Goal: Task Accomplishment & Management: Use online tool/utility

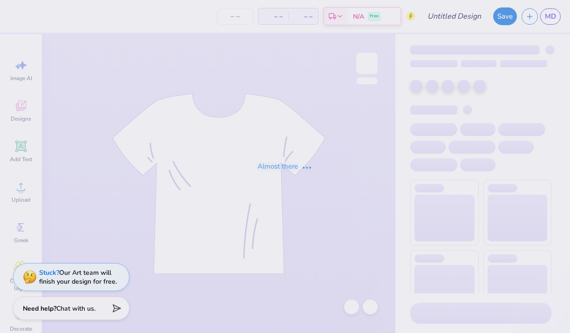
type input "equestrian sweatshirt"
type input "25"
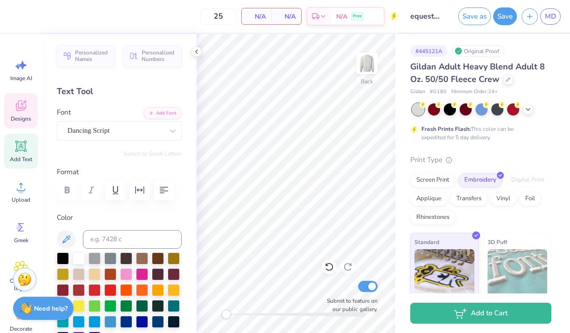
click at [19, 109] on icon at bounding box center [20, 106] width 9 height 7
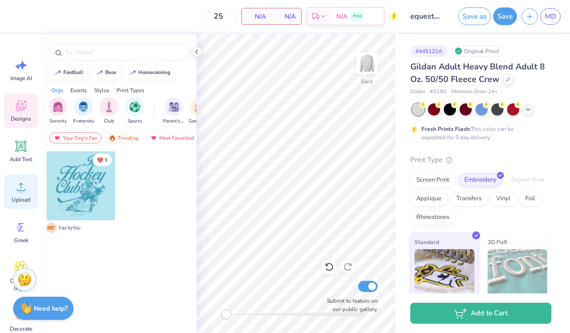
click at [22, 191] on circle at bounding box center [21, 190] width 7 height 7
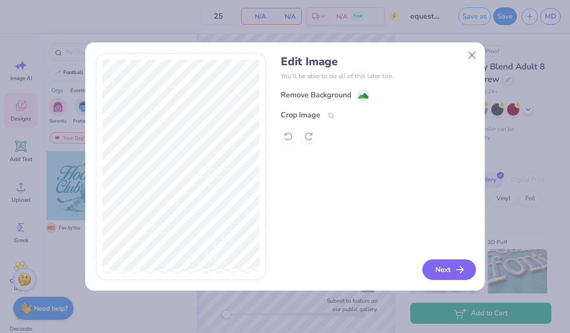
click at [448, 267] on button "Next" at bounding box center [450, 270] width 54 height 21
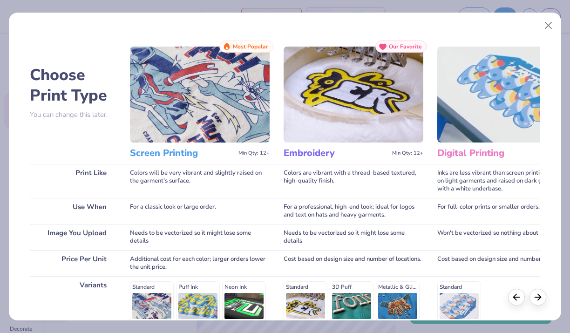
scroll to position [131, 0]
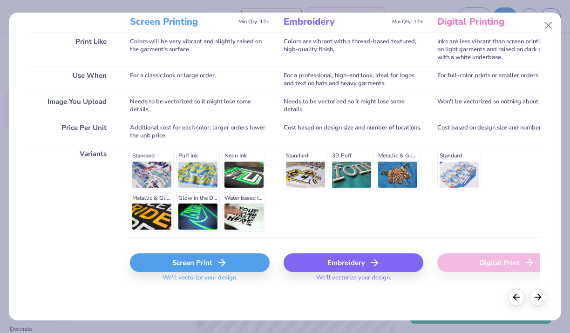
click at [322, 261] on div "Embroidery" at bounding box center [354, 262] width 140 height 19
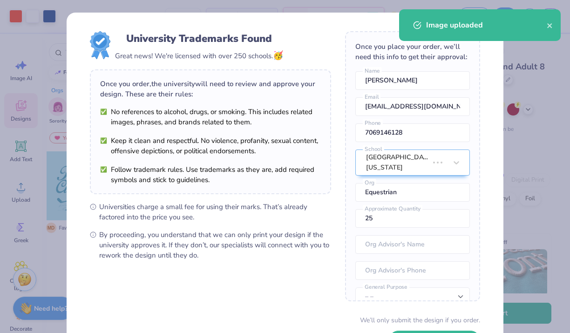
click at [296, 111] on body "Art colors 25 $41.17 Per Item $1,029.25 Total Est. Delivery Sep 20 - 23 Free De…" at bounding box center [285, 166] width 570 height 333
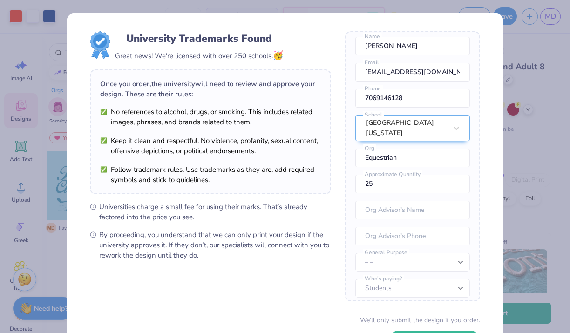
scroll to position [72, 0]
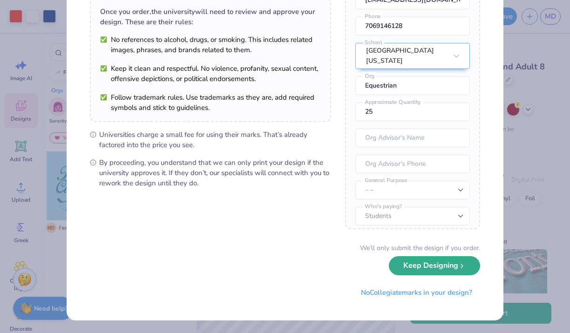
click at [406, 272] on button "Keep Designing" at bounding box center [434, 265] width 91 height 19
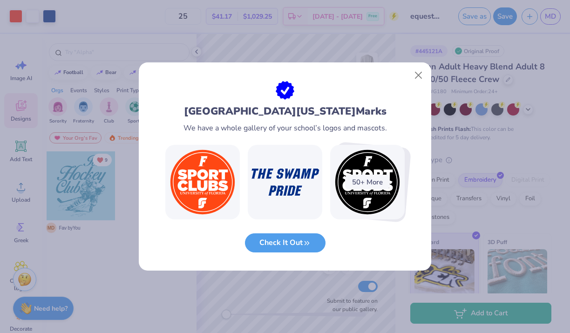
scroll to position [0, 0]
click at [302, 239] on button "Check It Out" at bounding box center [285, 240] width 81 height 19
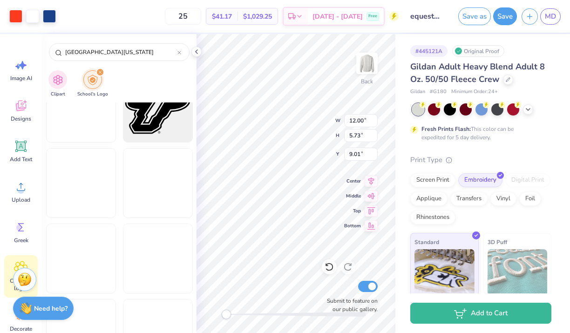
scroll to position [3983, 0]
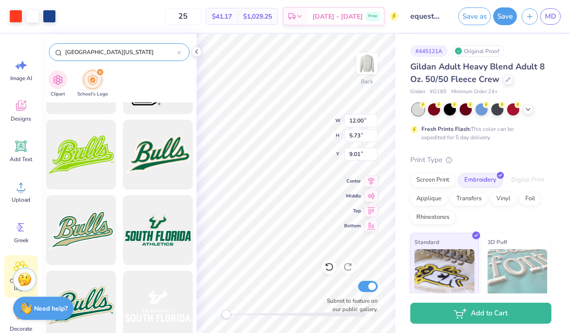
click at [181, 54] on icon at bounding box center [180, 53] width 4 height 4
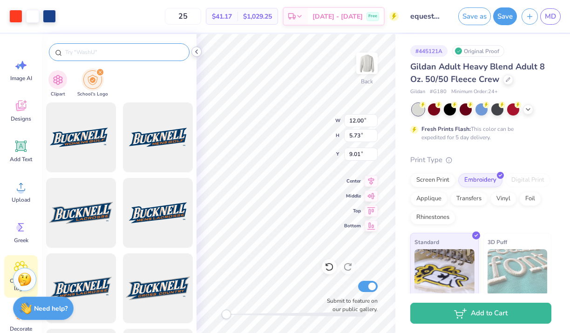
click at [194, 51] on icon at bounding box center [196, 51] width 7 height 7
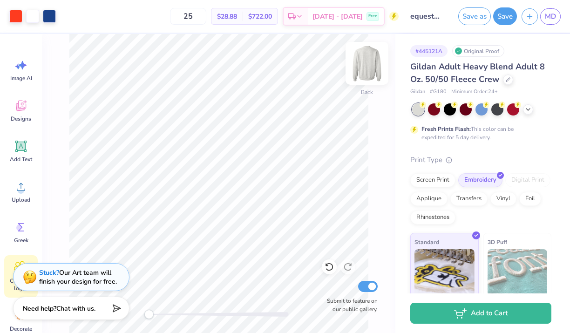
click at [370, 65] on img at bounding box center [367, 63] width 37 height 37
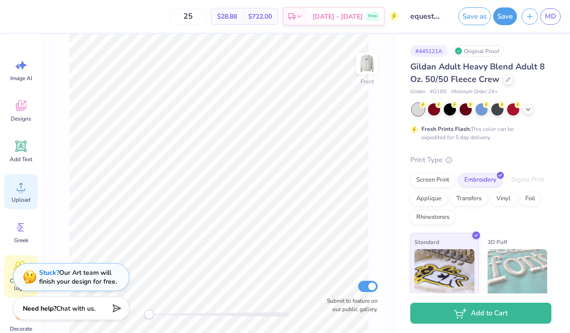
click at [17, 185] on icon at bounding box center [21, 187] width 14 height 14
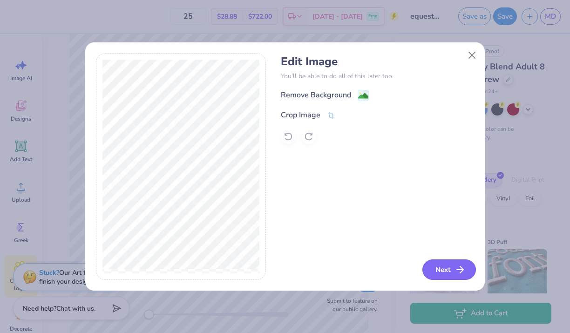
click at [437, 276] on button "Next" at bounding box center [450, 270] width 54 height 21
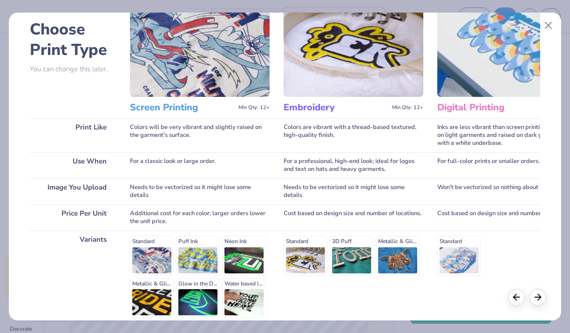
scroll to position [131, 0]
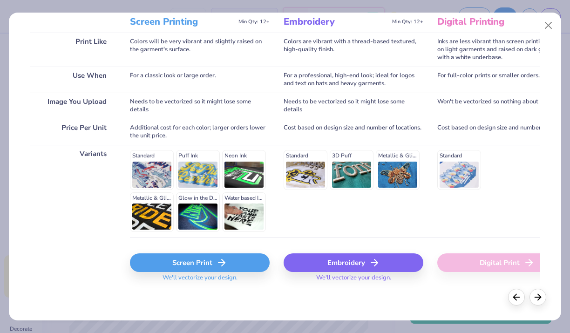
click at [256, 261] on div "Screen Print" at bounding box center [200, 262] width 140 height 19
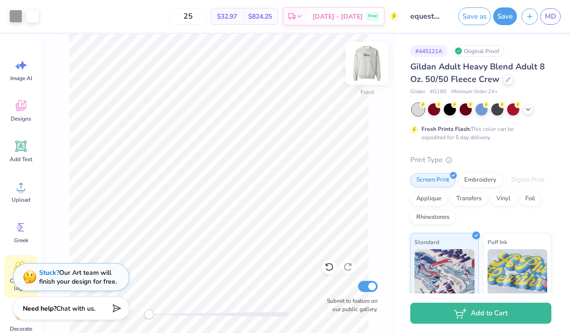
click at [372, 68] on img at bounding box center [367, 63] width 37 height 37
click at [372, 68] on img at bounding box center [367, 63] width 19 height 19
click at [504, 18] on button "Save" at bounding box center [505, 15] width 24 height 18
click at [553, 21] on span "MD" at bounding box center [550, 16] width 11 height 11
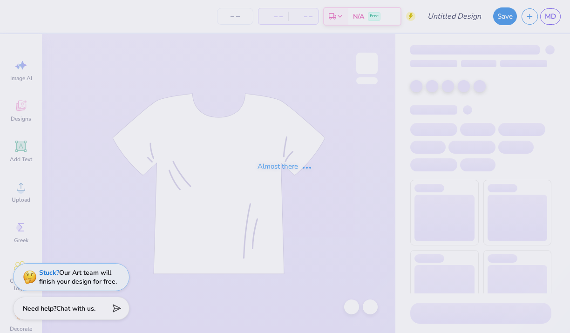
type input "blue crewneck"
type input "12"
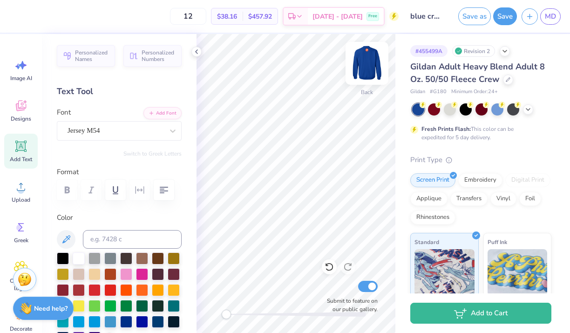
click at [373, 64] on img at bounding box center [367, 63] width 37 height 37
click at [365, 61] on img at bounding box center [367, 63] width 37 height 37
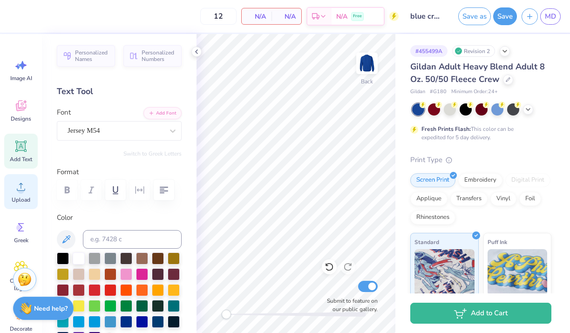
click at [23, 196] on span "Upload" at bounding box center [21, 199] width 19 height 7
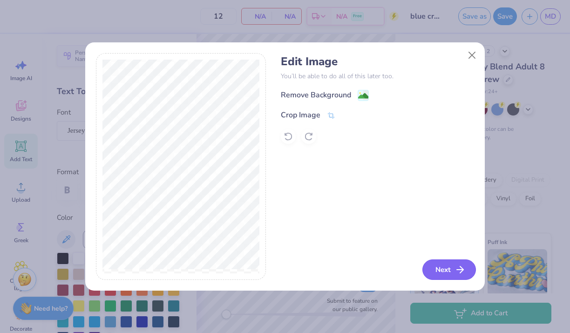
click at [434, 260] on button "Next" at bounding box center [450, 270] width 54 height 21
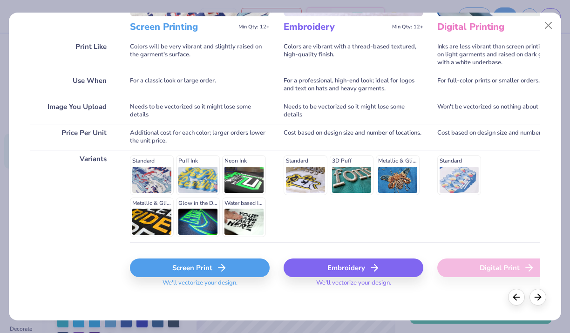
scroll to position [131, 0]
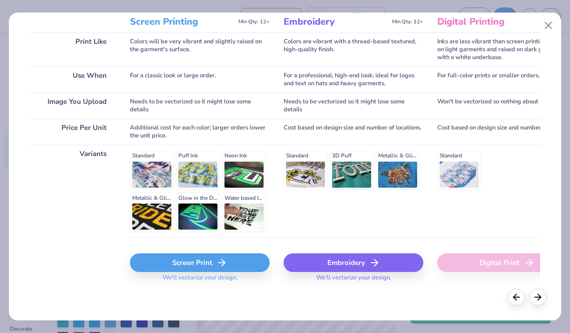
click at [224, 265] on icon at bounding box center [221, 262] width 11 height 11
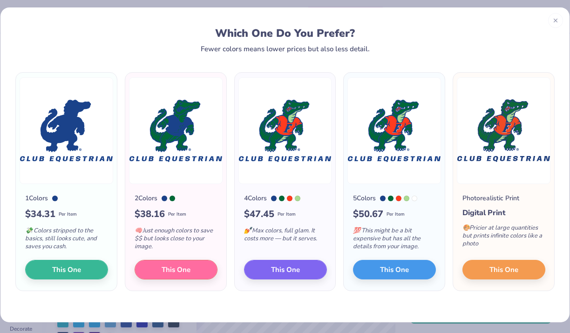
scroll to position [2, 0]
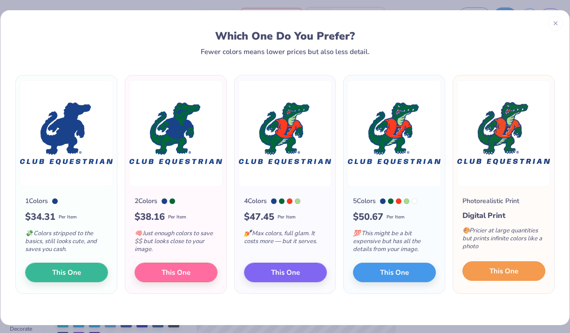
click at [472, 269] on button "This One" at bounding box center [504, 271] width 83 height 20
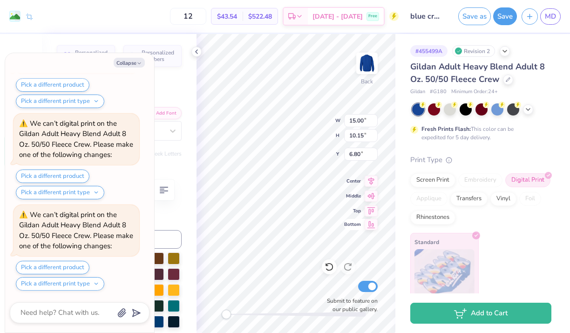
scroll to position [266, 0]
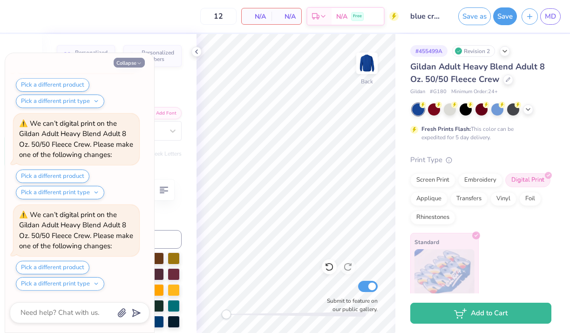
click at [135, 63] on button "Collapse" at bounding box center [129, 63] width 31 height 10
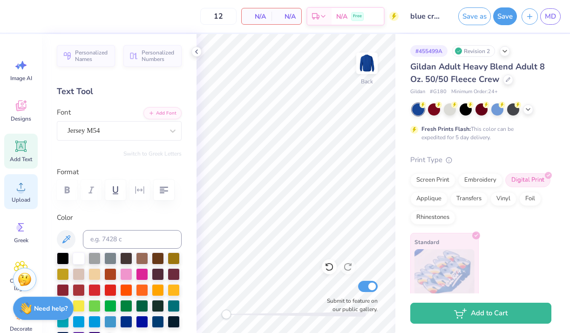
click at [22, 188] on circle at bounding box center [21, 190] width 7 height 7
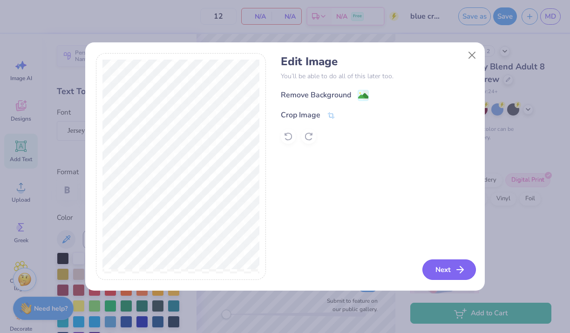
click at [437, 269] on button "Next" at bounding box center [450, 270] width 54 height 21
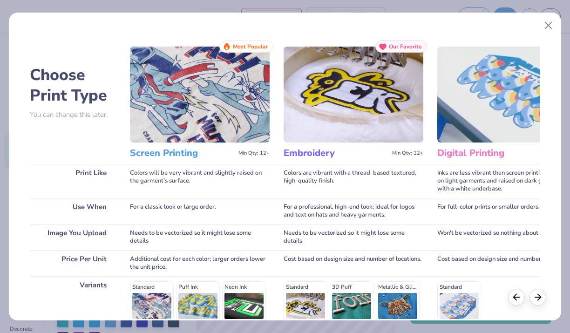
scroll to position [131, 0]
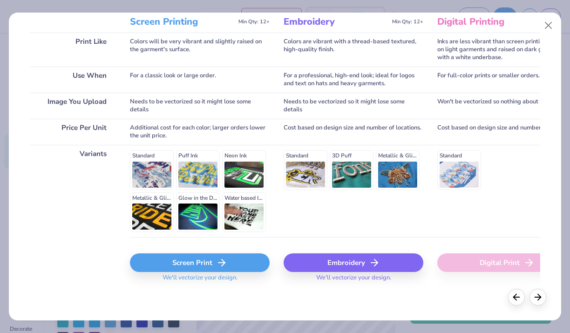
click at [228, 263] on div "Screen Print" at bounding box center [200, 262] width 140 height 19
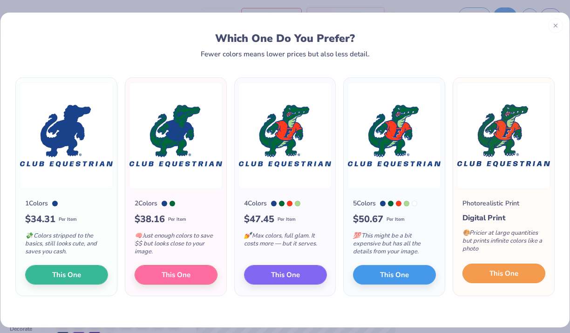
click at [513, 269] on span "This One" at bounding box center [504, 273] width 29 height 11
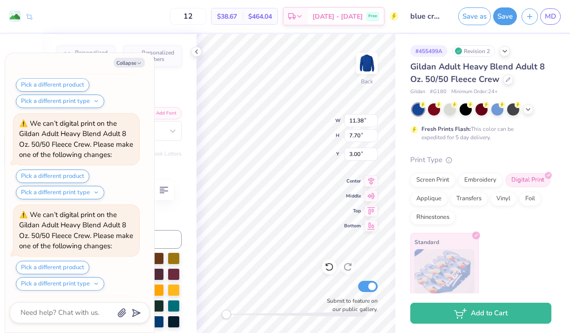
scroll to position [996, 0]
click at [196, 52] on polyline at bounding box center [197, 52] width 2 height 4
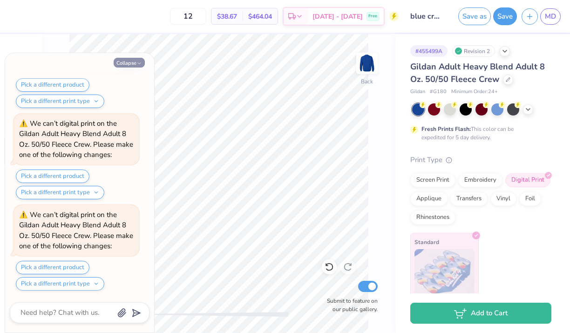
click at [138, 62] on icon "button" at bounding box center [140, 64] width 6 height 6
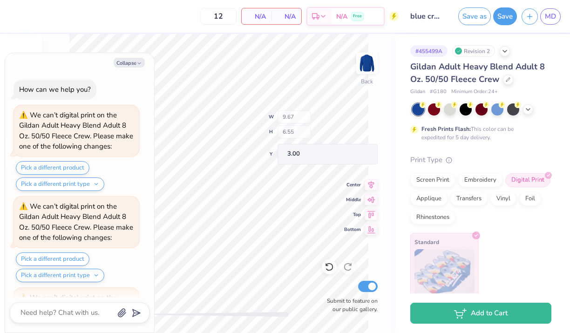
scroll to position [1087, 0]
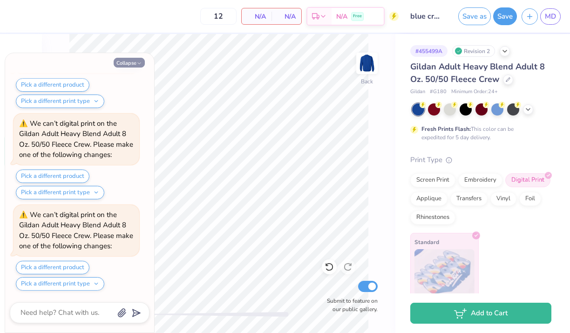
click at [139, 62] on icon "button" at bounding box center [140, 64] width 6 height 6
type textarea "x"
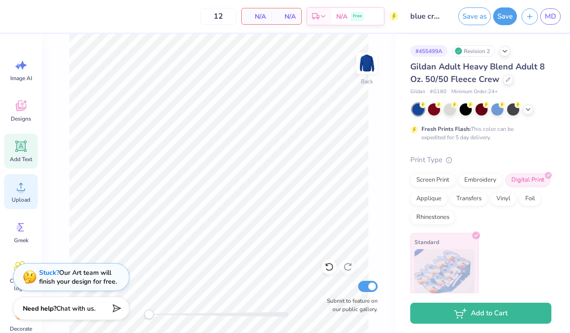
click at [21, 189] on circle at bounding box center [21, 190] width 7 height 7
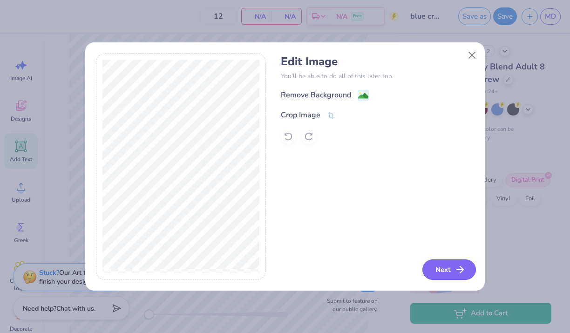
click at [441, 269] on button "Next" at bounding box center [450, 270] width 54 height 21
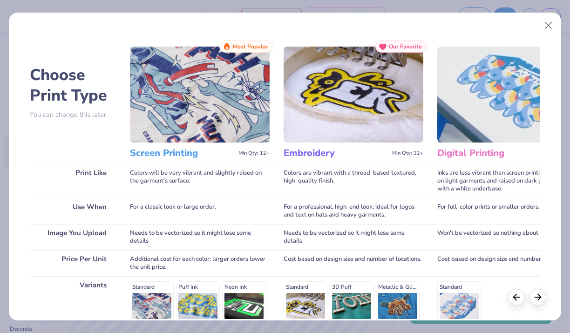
scroll to position [131, 0]
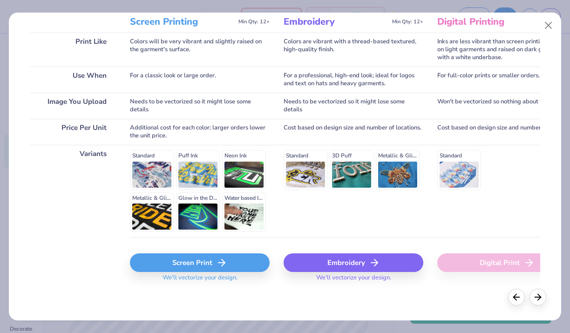
click at [253, 262] on div "Screen Print" at bounding box center [200, 262] width 140 height 19
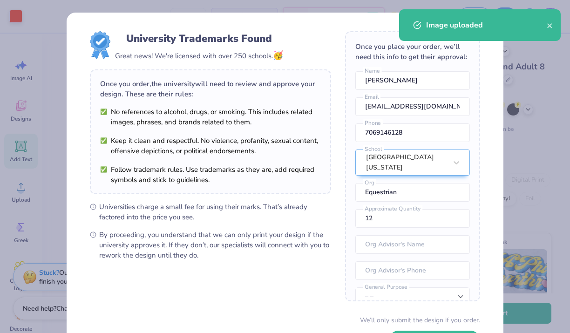
click at [220, 179] on body "Art colors 12 $34.31 Per Item $411.72 Total Est. Delivery Sep 20 - 23 Free Desi…" at bounding box center [285, 166] width 570 height 333
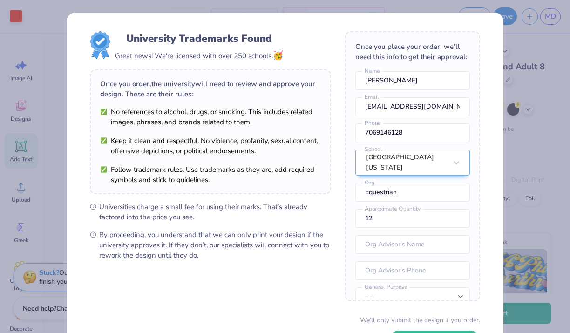
scroll to position [72, 0]
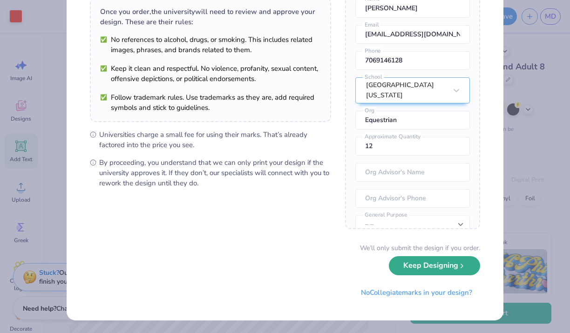
click at [426, 271] on button "Keep Designing" at bounding box center [434, 265] width 91 height 19
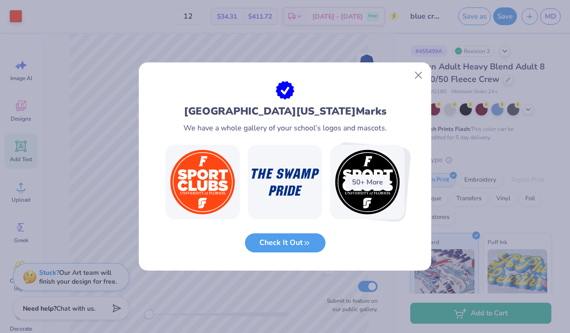
scroll to position [0, 0]
click at [416, 76] on button "Close" at bounding box center [419, 76] width 18 height 18
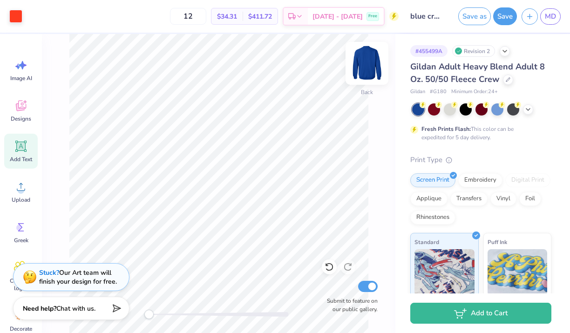
click at [373, 68] on img at bounding box center [367, 63] width 37 height 37
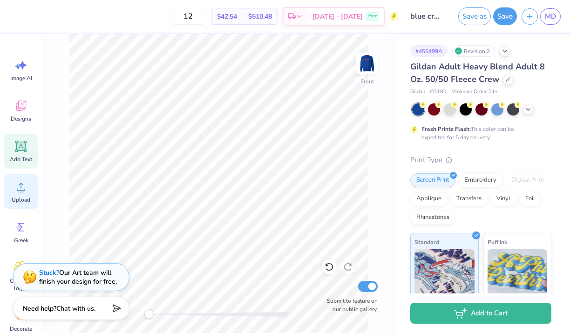
click at [28, 188] on div "Upload" at bounding box center [21, 191] width 34 height 35
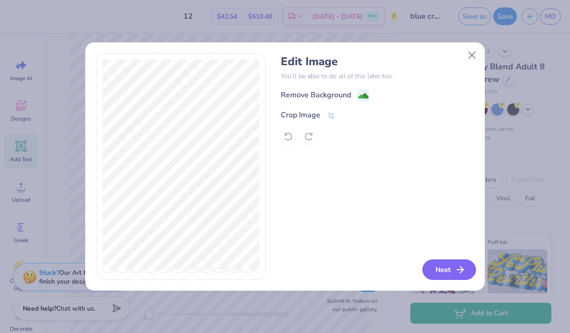
click at [459, 262] on button "Next" at bounding box center [450, 270] width 54 height 21
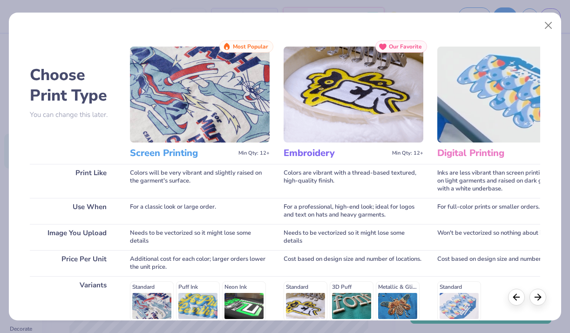
scroll to position [131, 0]
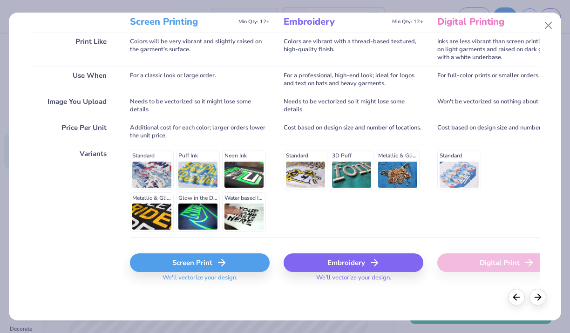
click at [211, 268] on div "Screen Print" at bounding box center [200, 262] width 140 height 19
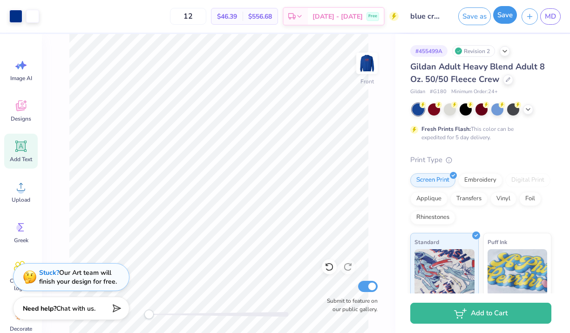
click at [504, 16] on button "Save" at bounding box center [505, 15] width 24 height 18
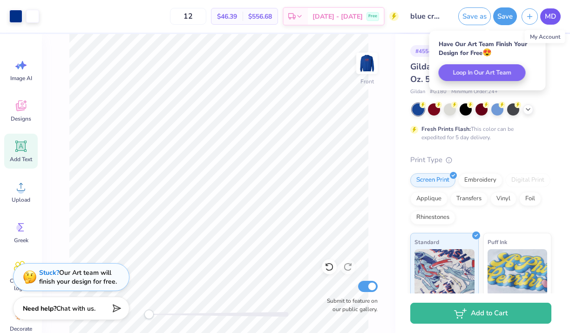
click at [553, 21] on span "MD" at bounding box center [550, 16] width 11 height 11
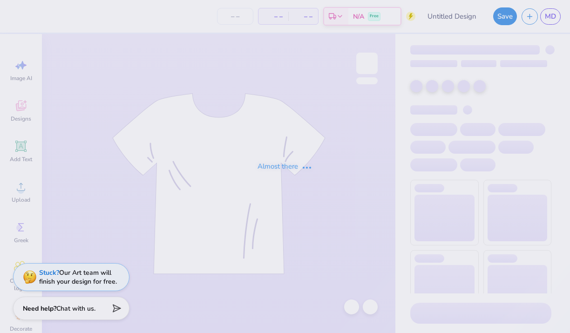
type input "logo crewneck"
type input "12"
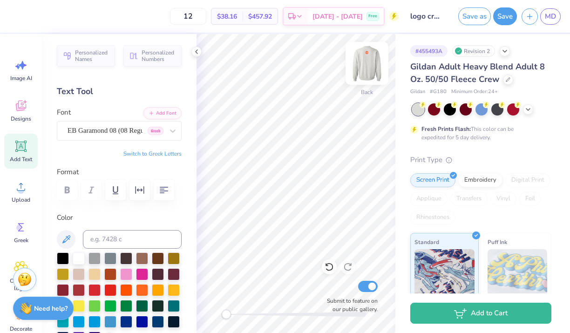
click at [363, 68] on img at bounding box center [367, 63] width 37 height 37
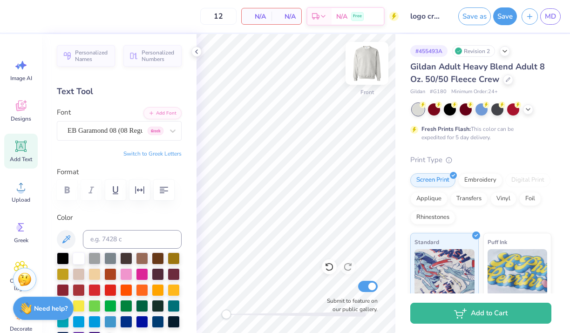
click at [362, 67] on img at bounding box center [367, 63] width 37 height 37
click at [18, 188] on icon at bounding box center [21, 187] width 14 height 14
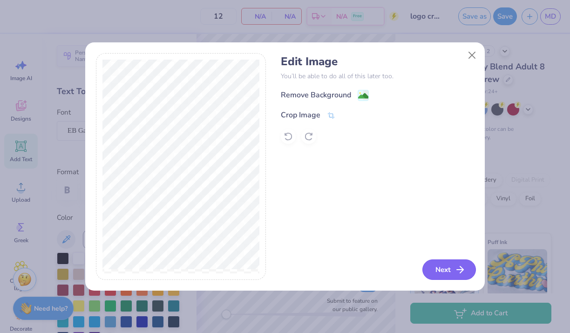
click at [454, 276] on button "Next" at bounding box center [450, 270] width 54 height 21
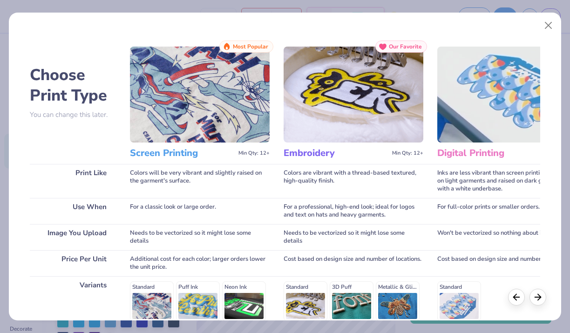
scroll to position [131, 0]
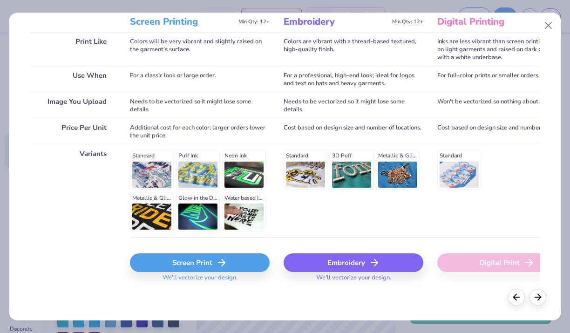
click at [211, 260] on div "Screen Print" at bounding box center [200, 262] width 140 height 19
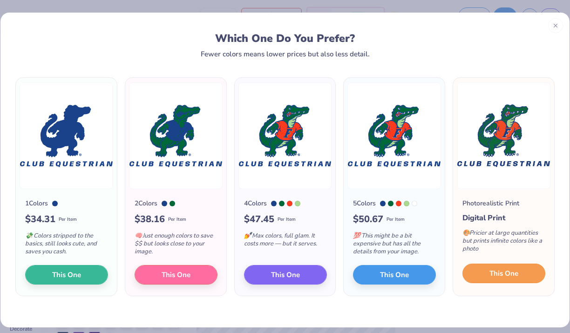
click at [490, 278] on span "This One" at bounding box center [504, 273] width 29 height 11
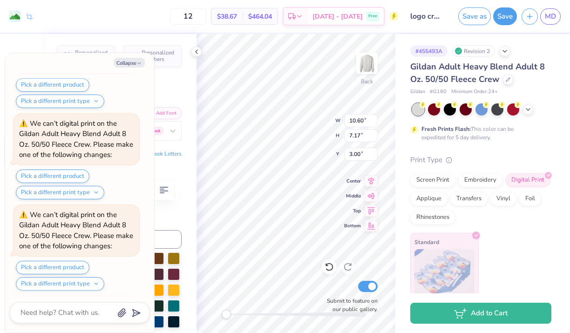
scroll to position [722, 0]
click at [131, 62] on button "Collapse" at bounding box center [129, 63] width 31 height 10
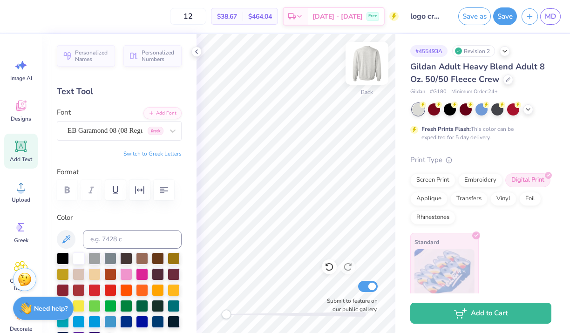
click at [369, 58] on img at bounding box center [367, 63] width 37 height 37
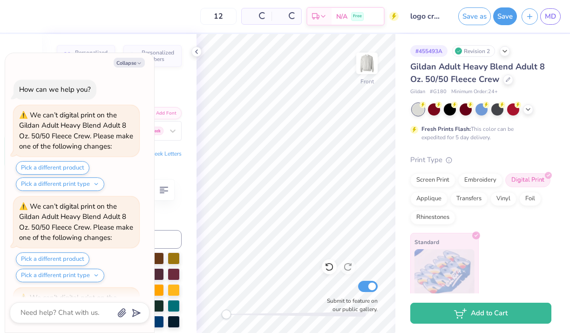
scroll to position [905, 0]
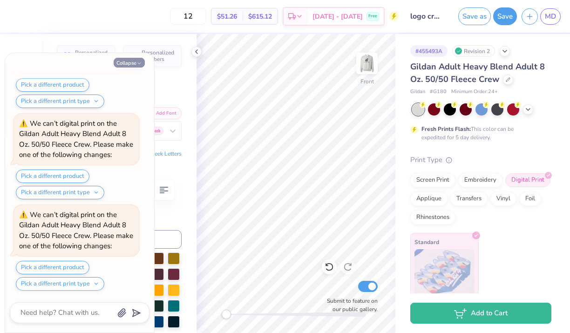
click at [134, 62] on button "Collapse" at bounding box center [129, 63] width 31 height 10
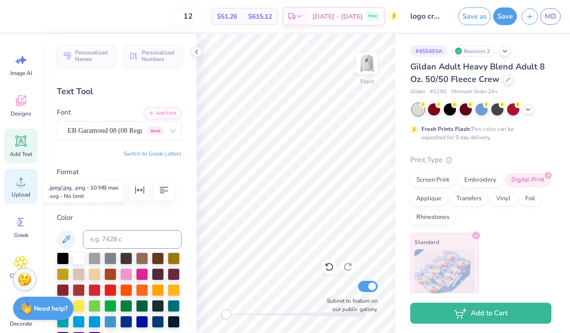
scroll to position [0, 0]
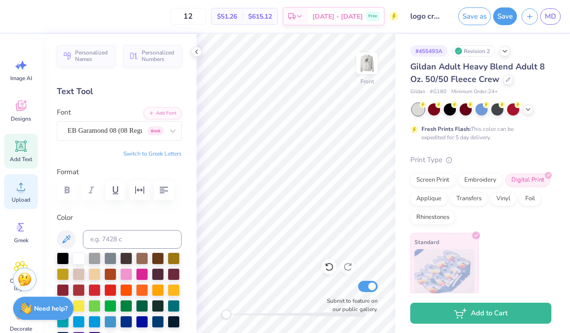
click at [24, 199] on span "Upload" at bounding box center [21, 199] width 19 height 7
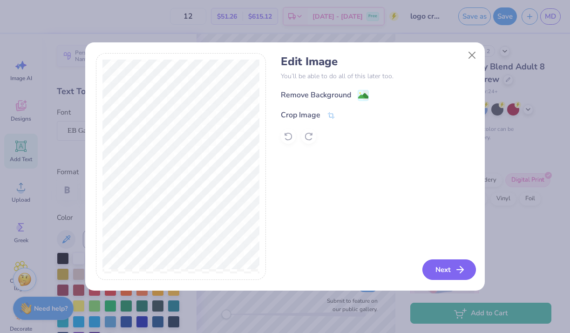
click at [453, 275] on button "Next" at bounding box center [450, 270] width 54 height 21
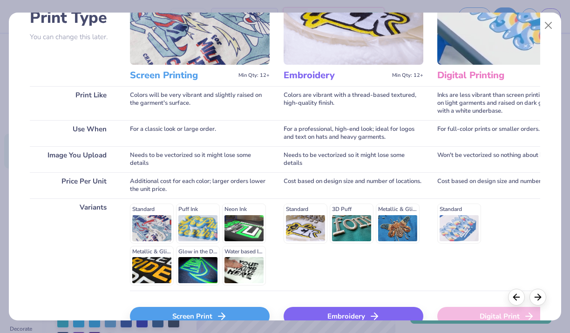
scroll to position [131, 0]
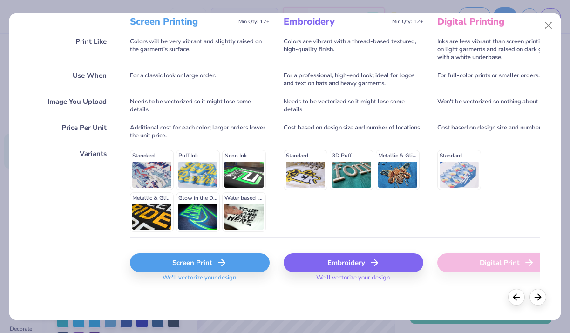
click at [240, 260] on div "Screen Print" at bounding box center [200, 262] width 140 height 19
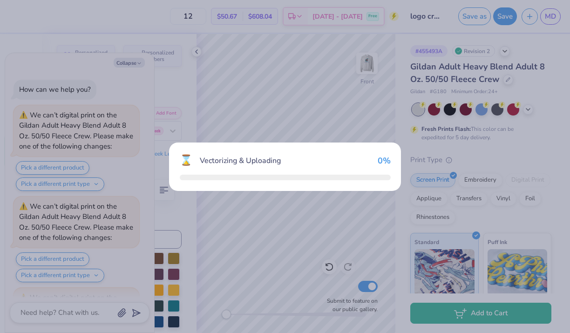
scroll to position [982, 0]
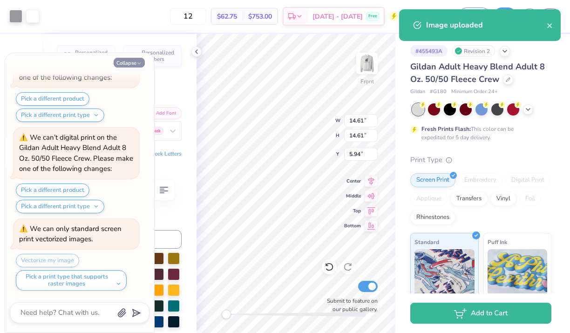
click at [139, 63] on icon "button" at bounding box center [140, 64] width 6 height 6
type textarea "x"
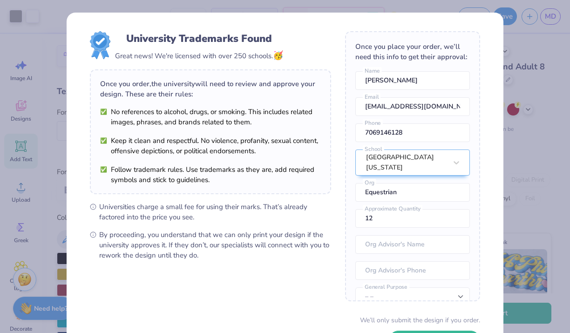
click at [249, 139] on body "Art colors 12 $62.75 Per Item $753.00 Total Est. Delivery Sep 20 - 23 Free Desi…" at bounding box center [285, 166] width 570 height 333
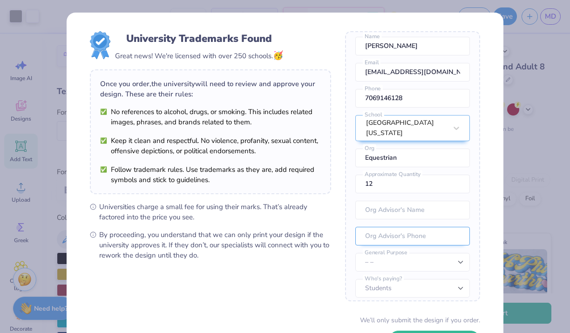
scroll to position [72, 0]
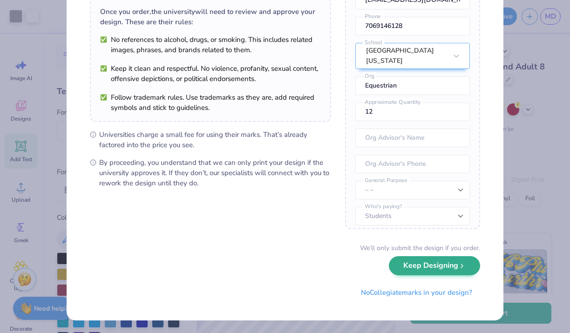
click at [424, 277] on div "We’ll only submit the design if you order. Keep Designing No Collegiate marks i…" at bounding box center [285, 272] width 390 height 59
click at [425, 273] on button "Keep Designing" at bounding box center [434, 265] width 91 height 19
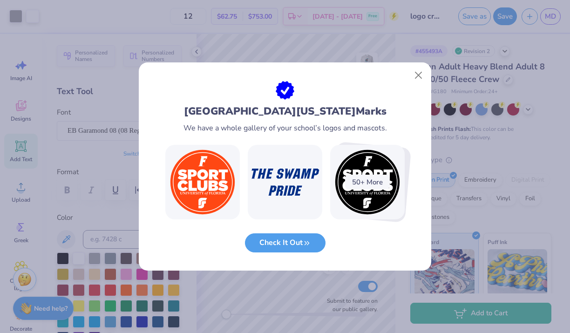
scroll to position [0, 0]
click at [413, 80] on button "Close" at bounding box center [419, 76] width 18 height 18
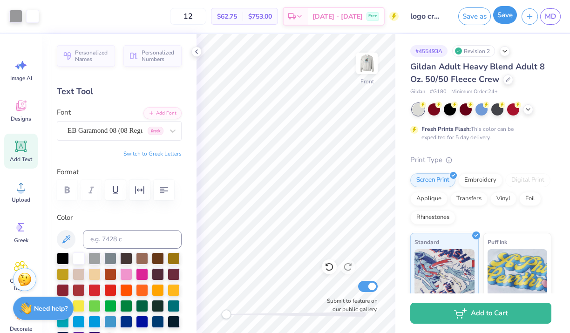
click at [510, 23] on button "Save" at bounding box center [505, 15] width 24 height 18
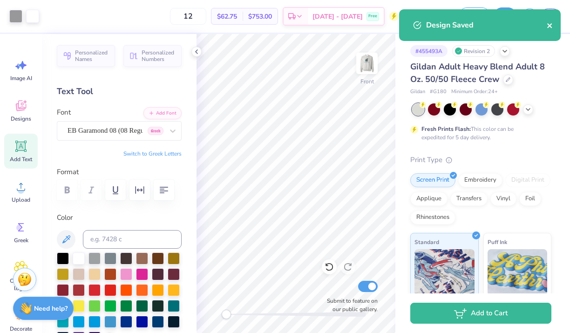
click at [548, 24] on icon "close" at bounding box center [549, 25] width 5 height 5
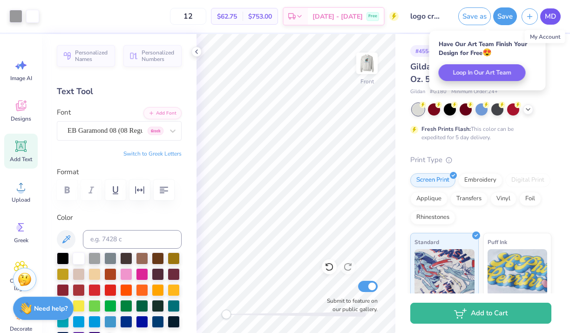
click at [548, 15] on span "MD" at bounding box center [550, 16] width 11 height 11
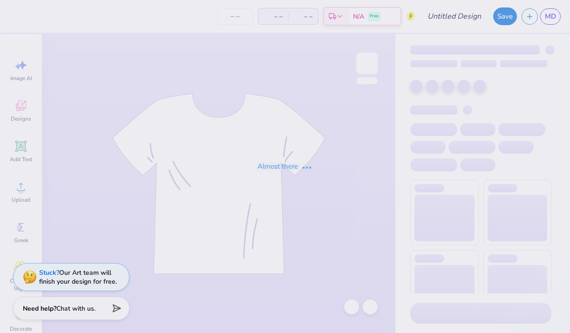
type input "t shirt"
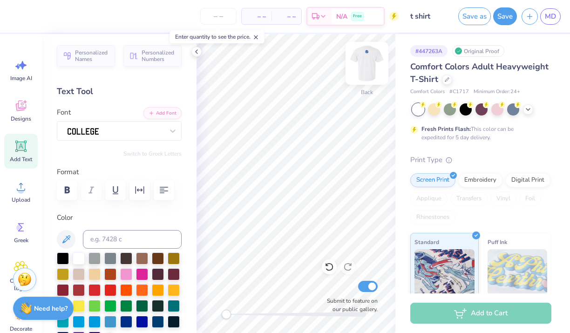
click at [371, 68] on img at bounding box center [367, 63] width 37 height 37
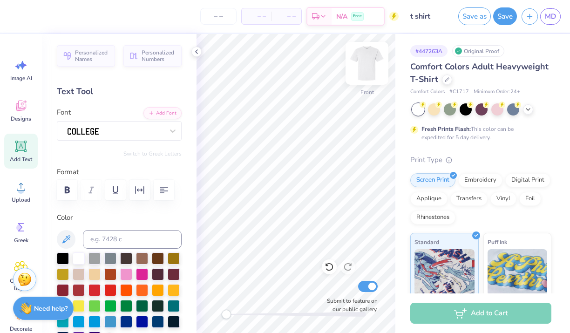
click at [364, 60] on img at bounding box center [367, 63] width 37 height 37
click at [21, 195] on div "Upload" at bounding box center [21, 191] width 34 height 35
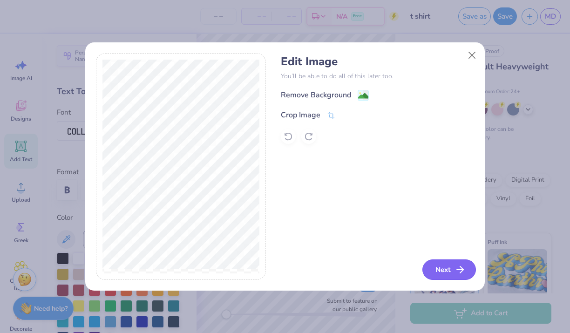
click at [463, 265] on icon "button" at bounding box center [460, 269] width 11 height 11
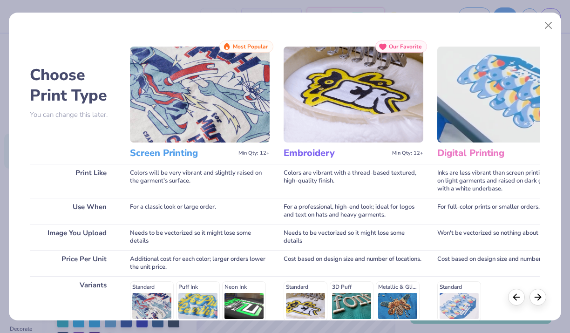
scroll to position [131, 0]
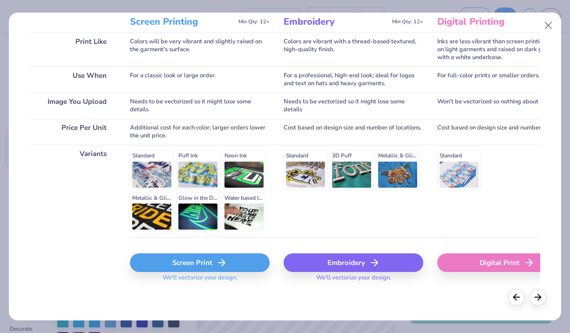
click at [232, 267] on div "Screen Print" at bounding box center [200, 262] width 140 height 19
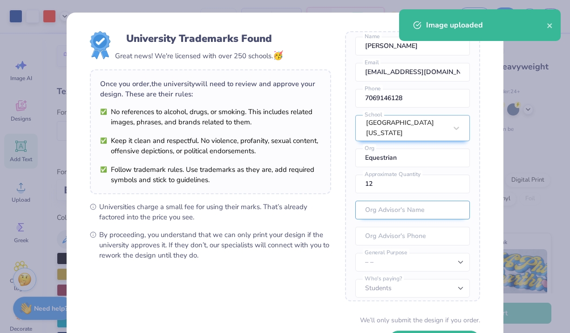
scroll to position [72, 0]
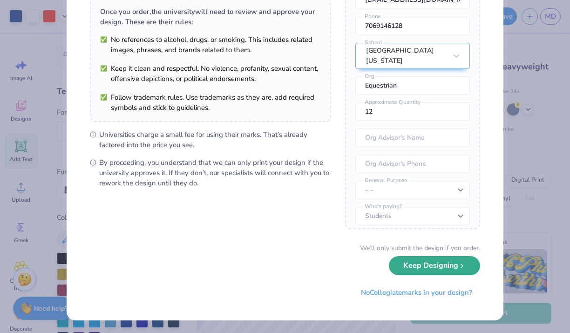
click at [429, 273] on button "Keep Designing" at bounding box center [434, 265] width 91 height 19
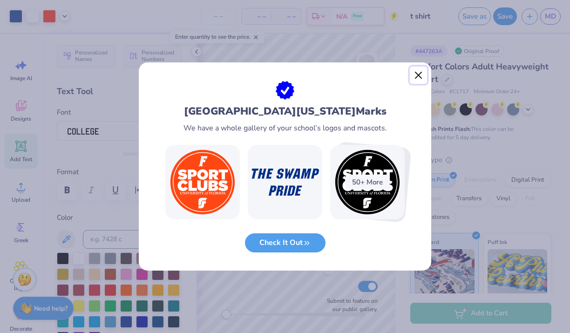
click at [417, 77] on button "Close" at bounding box center [419, 76] width 18 height 18
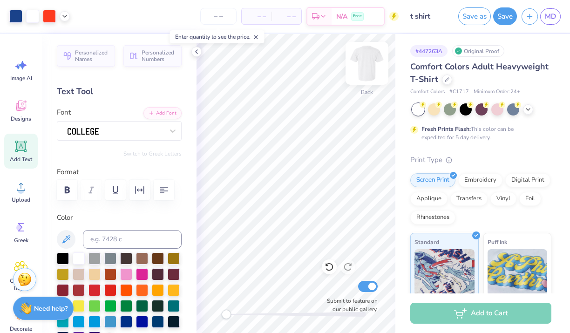
click at [369, 68] on img at bounding box center [367, 63] width 37 height 37
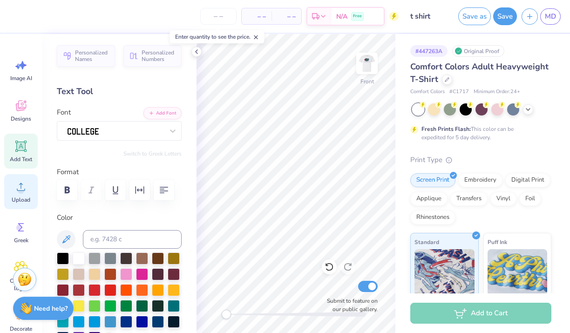
click at [21, 186] on icon at bounding box center [21, 187] width 14 height 14
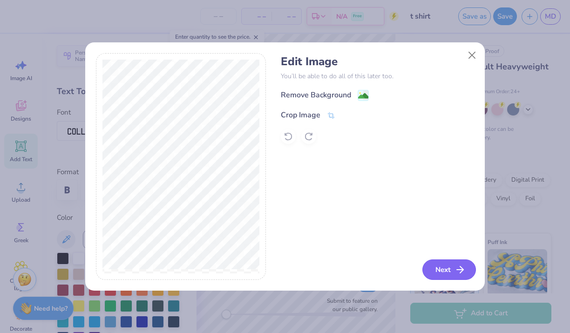
click at [450, 268] on button "Next" at bounding box center [450, 270] width 54 height 21
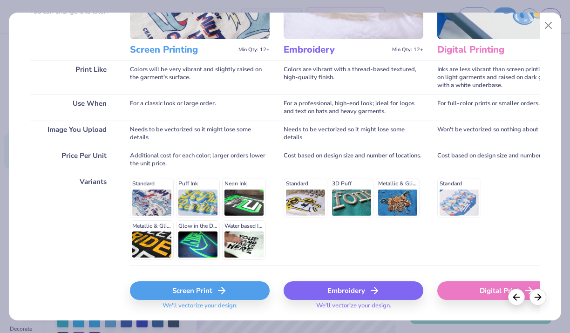
scroll to position [131, 0]
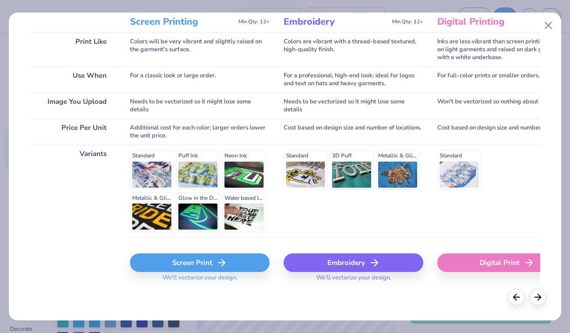
click at [224, 260] on icon at bounding box center [221, 262] width 11 height 11
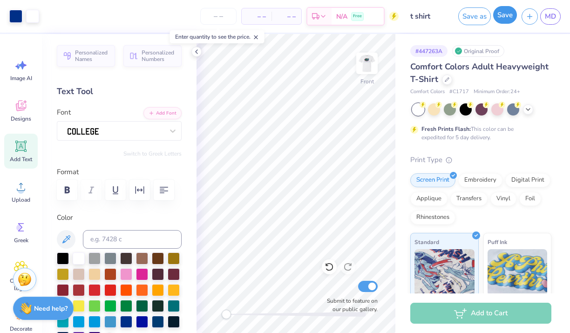
click at [499, 14] on button "Save" at bounding box center [505, 15] width 24 height 18
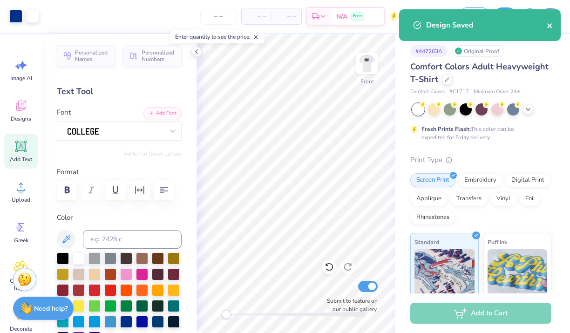
click at [552, 27] on div "Design Saved" at bounding box center [479, 28] width 165 height 42
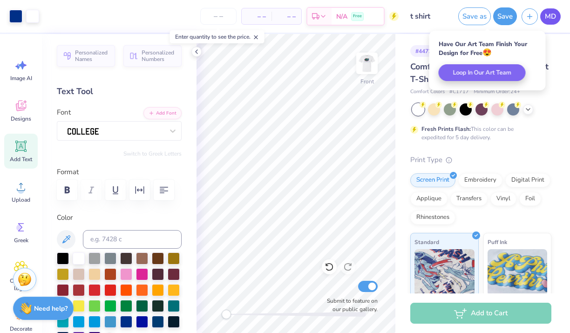
click at [551, 22] on link "MD" at bounding box center [550, 16] width 21 height 16
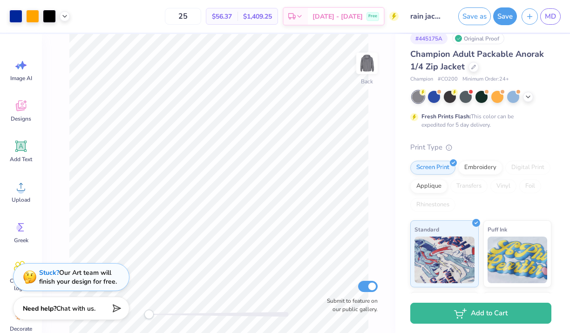
scroll to position [16, 0]
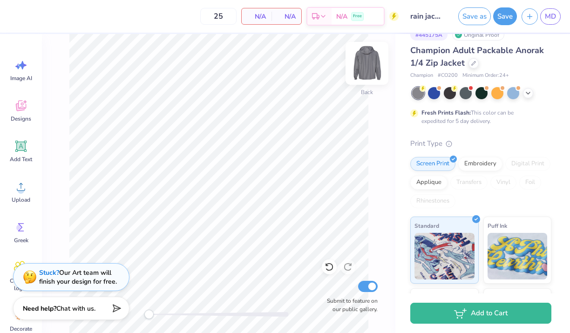
click at [365, 66] on img at bounding box center [367, 63] width 37 height 37
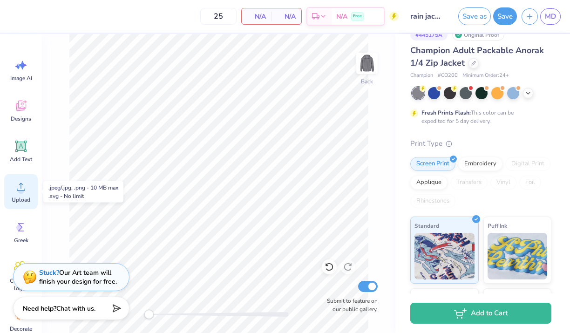
click at [26, 186] on icon at bounding box center [21, 187] width 14 height 14
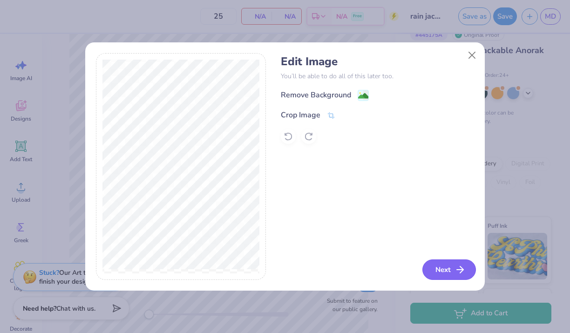
click at [448, 273] on button "Next" at bounding box center [450, 270] width 54 height 21
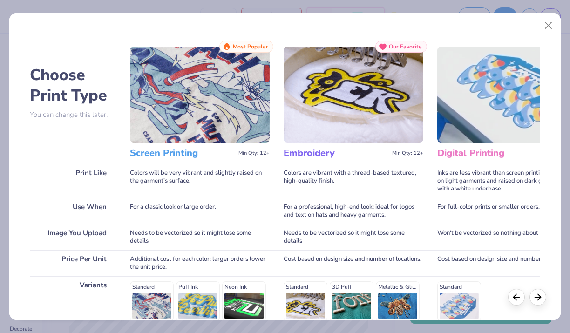
scroll to position [131, 0]
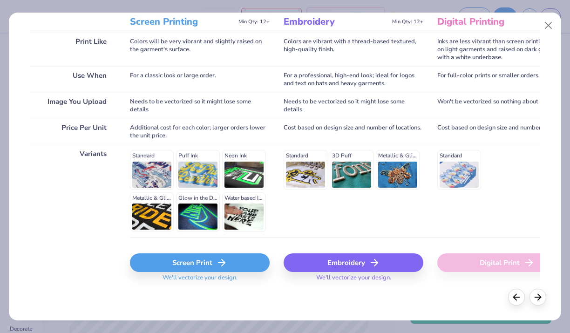
click at [207, 264] on div "Screen Print" at bounding box center [200, 262] width 140 height 19
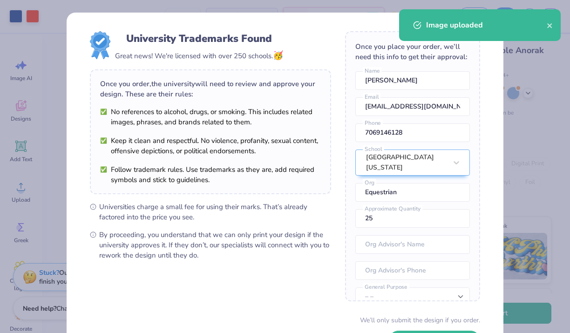
scroll to position [72, 0]
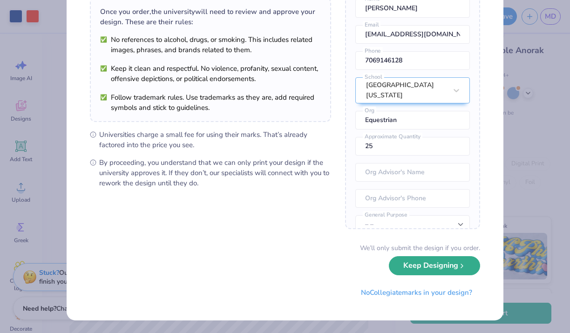
click at [417, 271] on button "Keep Designing" at bounding box center [434, 265] width 91 height 19
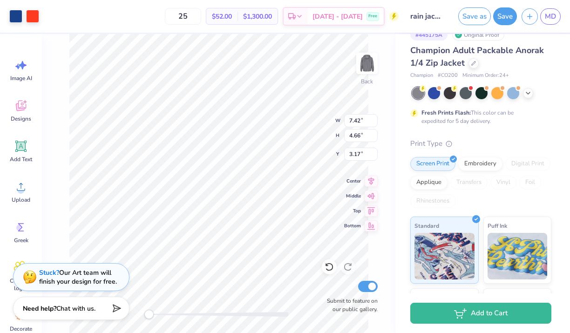
scroll to position [0, 0]
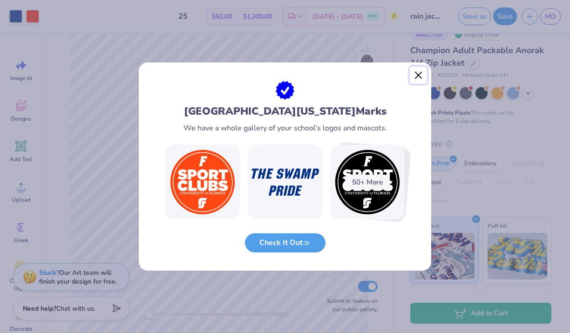
click at [419, 76] on button "Close" at bounding box center [419, 76] width 18 height 18
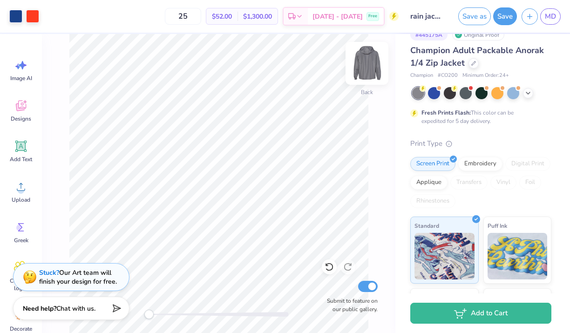
click at [370, 70] on img at bounding box center [367, 63] width 37 height 37
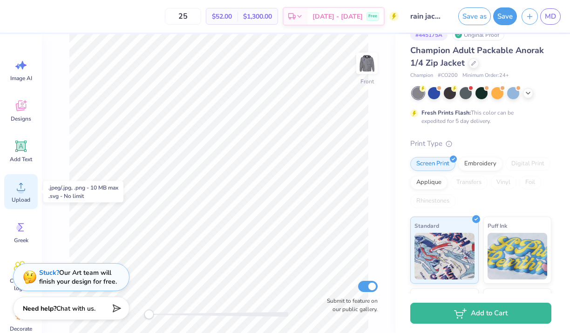
click at [23, 195] on div "Upload" at bounding box center [21, 191] width 34 height 35
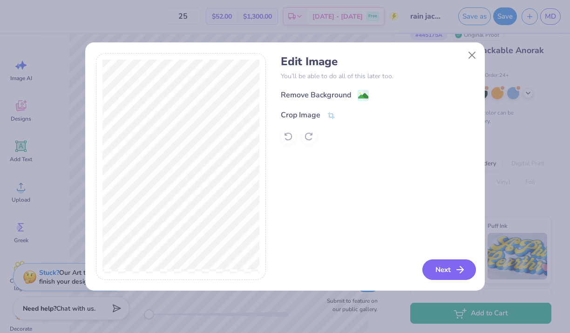
click at [463, 273] on icon "button" at bounding box center [460, 269] width 11 height 11
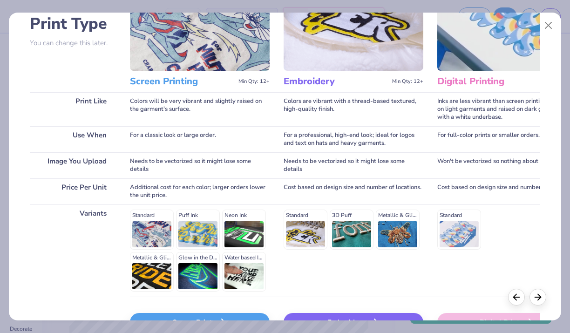
scroll to position [131, 0]
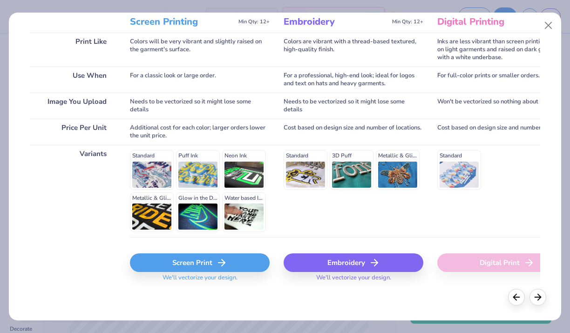
click at [187, 263] on div "Screen Print" at bounding box center [200, 262] width 140 height 19
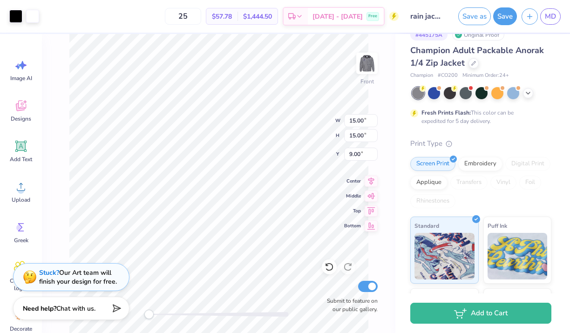
type input "3.30"
type input "6.00"
click at [500, 20] on button "Save" at bounding box center [505, 15] width 24 height 18
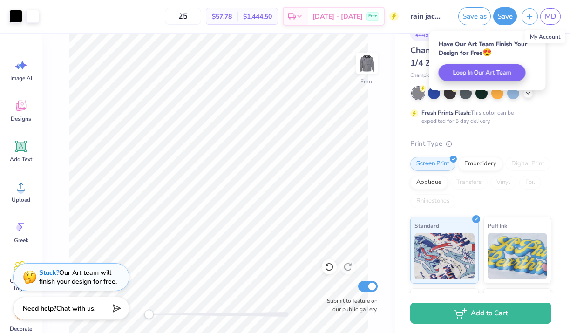
click at [558, 24] on div "MD" at bounding box center [550, 16] width 21 height 16
click at [552, 20] on span "MD" at bounding box center [550, 16] width 11 height 11
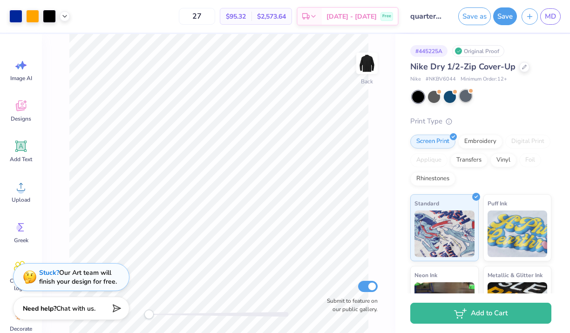
click at [466, 101] on div at bounding box center [466, 96] width 12 height 12
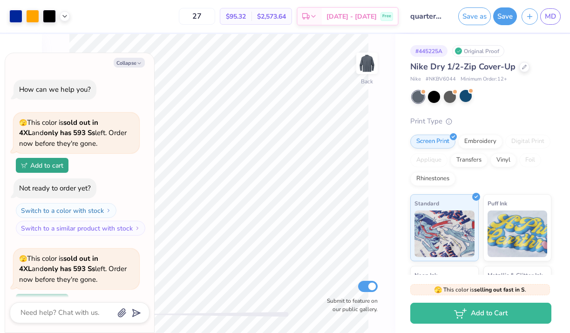
scroll to position [81, 0]
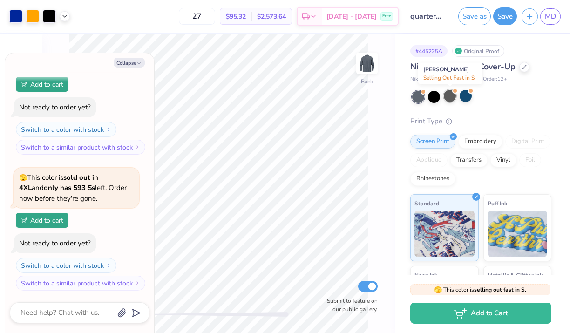
click at [450, 95] on div at bounding box center [450, 96] width 12 height 12
click at [432, 96] on div at bounding box center [434, 96] width 12 height 12
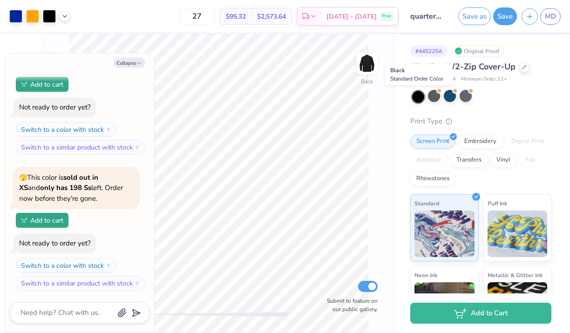
click at [415, 96] on div at bounding box center [418, 97] width 12 height 12
click at [436, 97] on div at bounding box center [434, 96] width 12 height 12
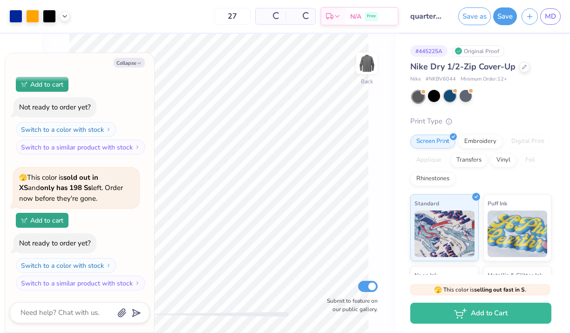
click at [451, 97] on div at bounding box center [450, 96] width 12 height 12
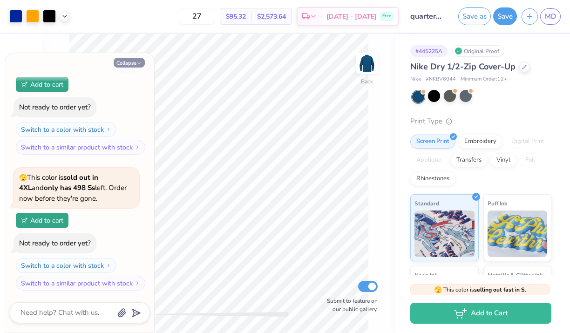
click at [132, 64] on button "Collapse" at bounding box center [129, 63] width 31 height 10
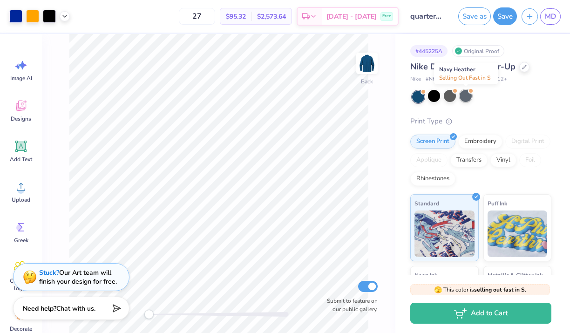
click at [466, 93] on div at bounding box center [466, 96] width 12 height 12
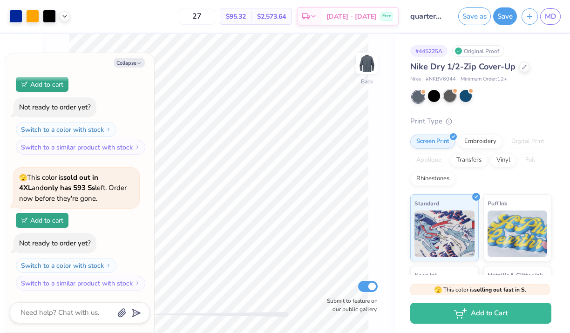
click at [444, 96] on div at bounding box center [450, 96] width 12 height 12
click at [135, 64] on button "Collapse" at bounding box center [129, 63] width 31 height 10
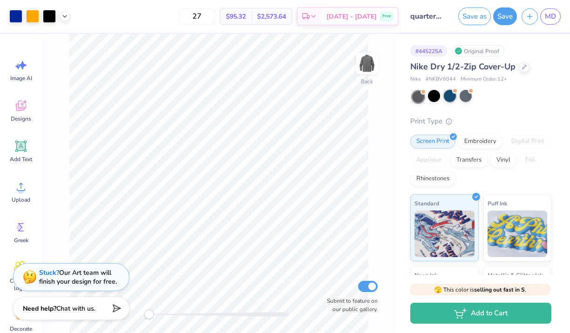
click at [455, 91] on div at bounding box center [455, 91] width 4 height 4
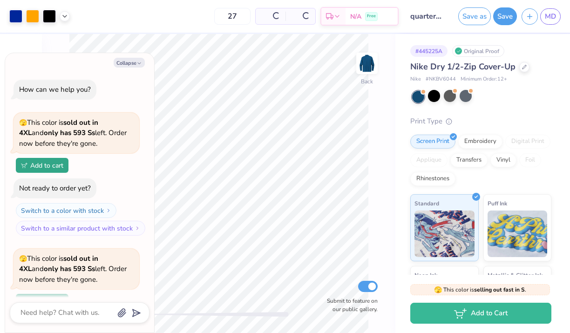
scroll to position [897, 0]
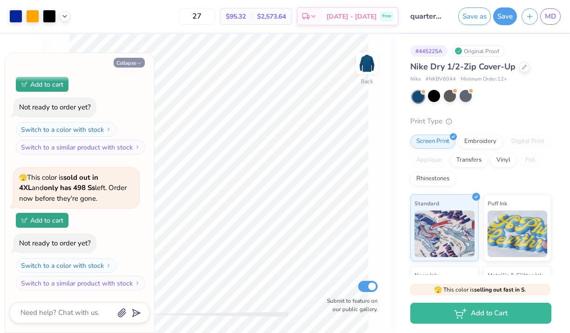
click at [126, 62] on button "Collapse" at bounding box center [129, 63] width 31 height 10
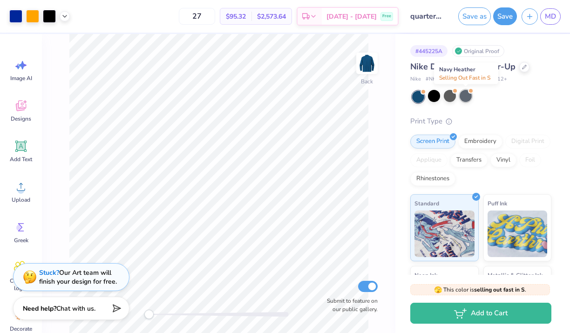
click at [460, 93] on div at bounding box center [466, 96] width 12 height 12
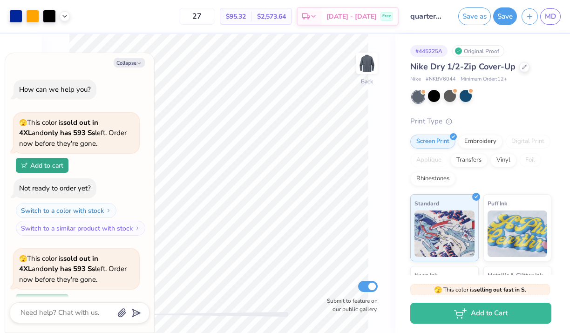
scroll to position [1033, 0]
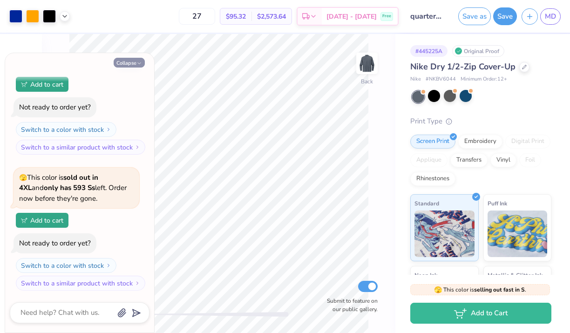
click at [140, 65] on icon "button" at bounding box center [140, 64] width 6 height 6
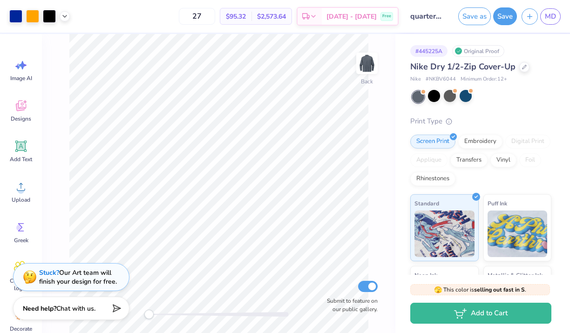
type textarea "x"
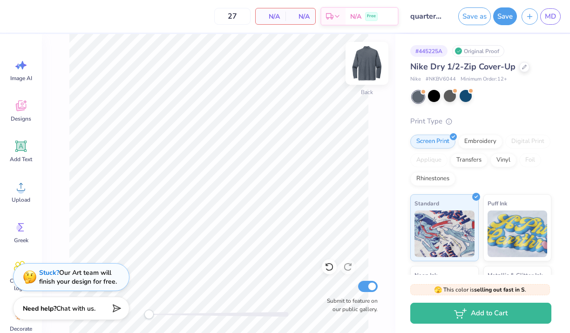
click at [362, 68] on img at bounding box center [367, 63] width 37 height 37
click at [362, 68] on img at bounding box center [367, 63] width 19 height 19
click at [25, 191] on icon at bounding box center [21, 187] width 14 height 14
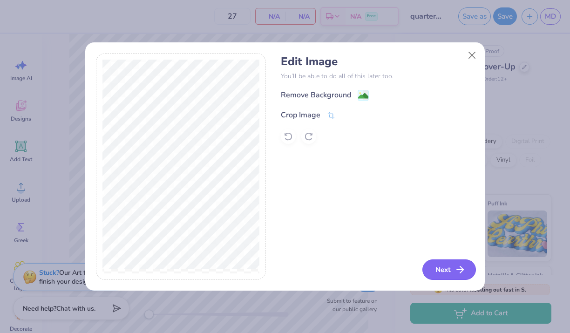
click at [458, 272] on icon "button" at bounding box center [460, 269] width 11 height 11
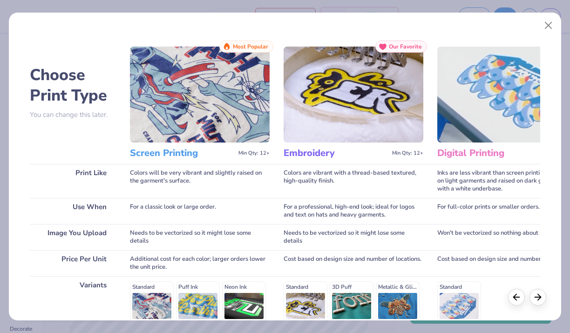
scroll to position [131, 0]
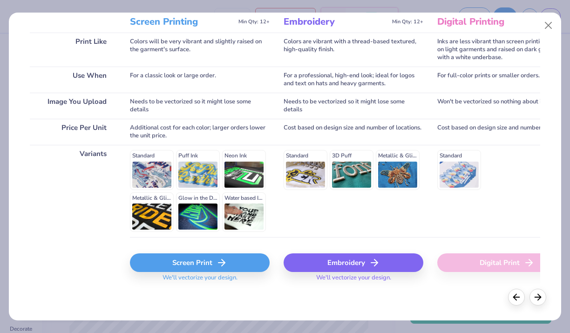
click at [219, 261] on icon at bounding box center [221, 262] width 11 height 11
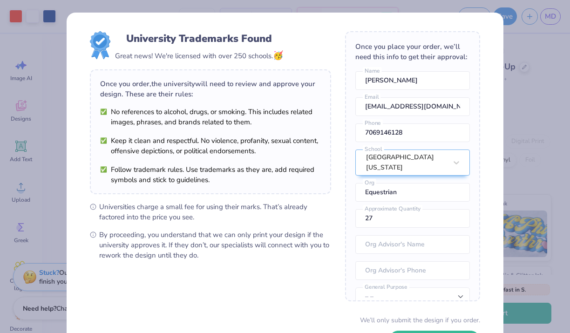
scroll to position [72, 0]
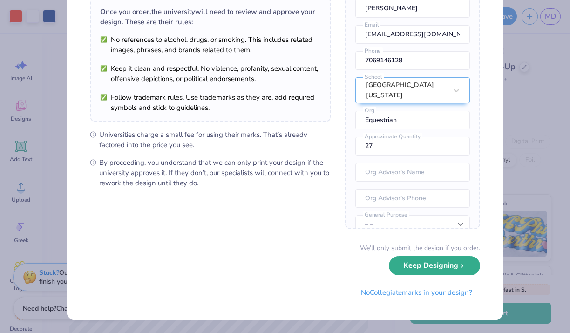
click at [425, 267] on button "Keep Designing" at bounding box center [434, 265] width 91 height 19
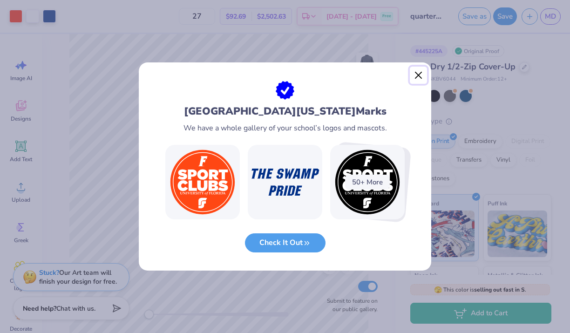
click at [422, 77] on button "Close" at bounding box center [419, 76] width 18 height 18
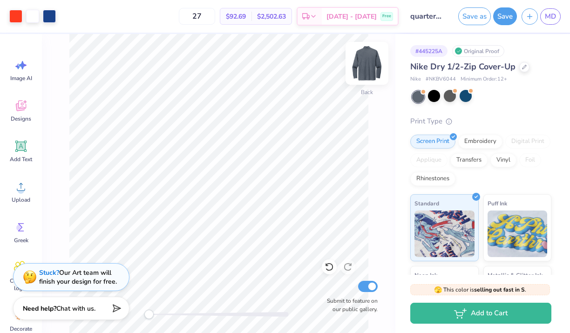
click at [377, 61] on img at bounding box center [367, 63] width 37 height 37
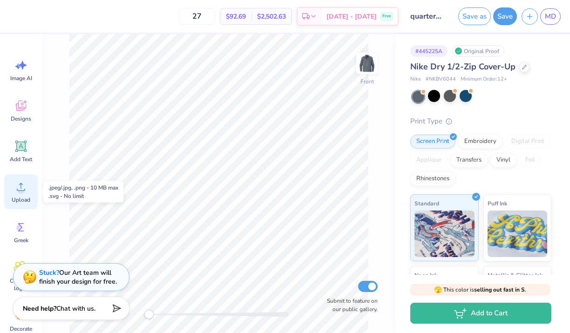
click at [22, 186] on icon at bounding box center [21, 187] width 14 height 14
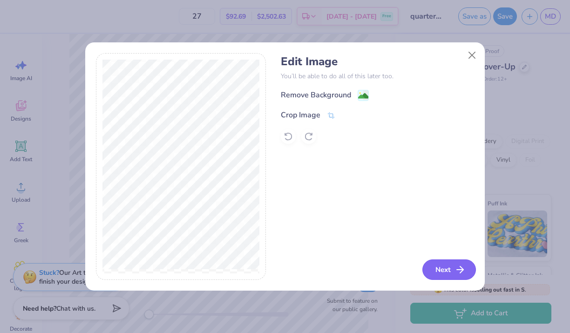
click at [440, 266] on button "Next" at bounding box center [450, 270] width 54 height 21
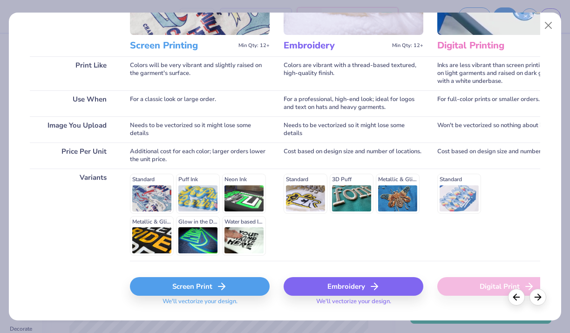
scroll to position [131, 0]
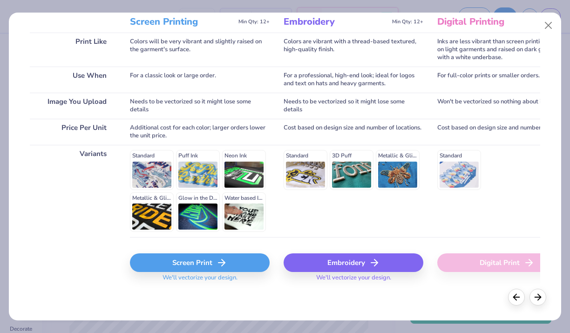
click at [230, 267] on div "Screen Print" at bounding box center [200, 262] width 140 height 19
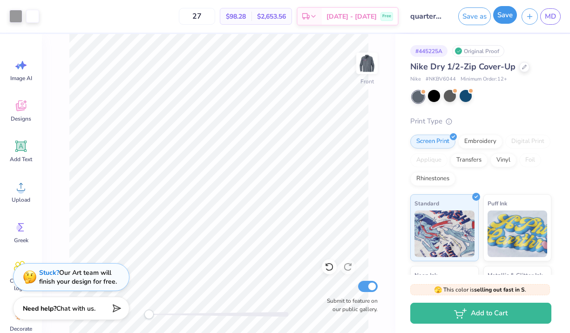
click at [507, 20] on button "Save" at bounding box center [505, 15] width 24 height 18
click at [549, 28] on div "Design Saved" at bounding box center [479, 28] width 165 height 42
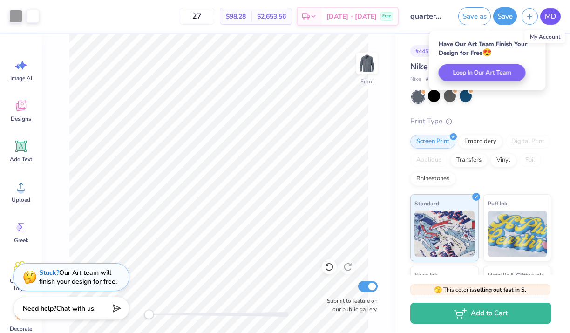
click at [549, 15] on span "MD" at bounding box center [550, 16] width 11 height 11
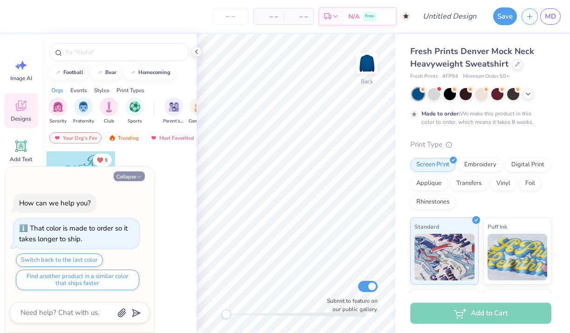
click at [126, 177] on button "Collapse" at bounding box center [129, 176] width 31 height 10
type textarea "x"
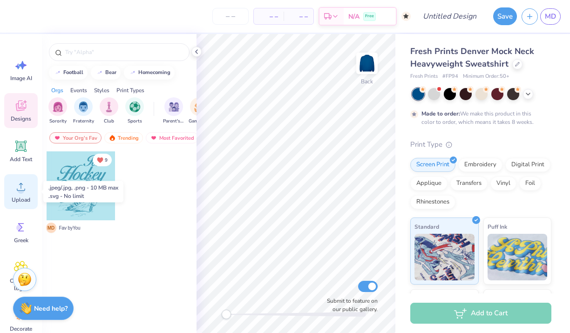
click at [22, 192] on circle at bounding box center [21, 190] width 7 height 7
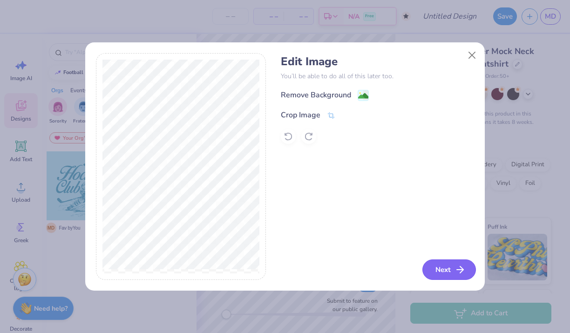
click at [437, 269] on button "Next" at bounding box center [450, 270] width 54 height 21
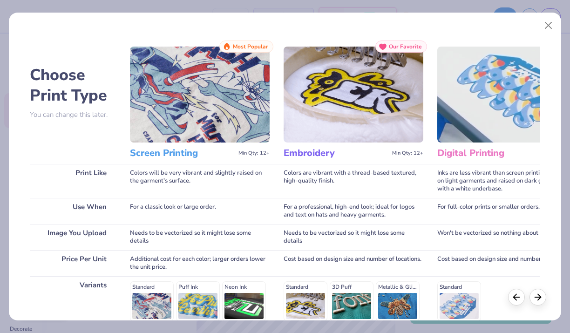
scroll to position [131, 0]
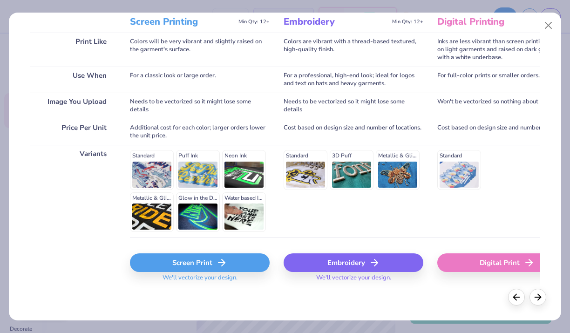
click at [232, 266] on div "Screen Print" at bounding box center [200, 262] width 140 height 19
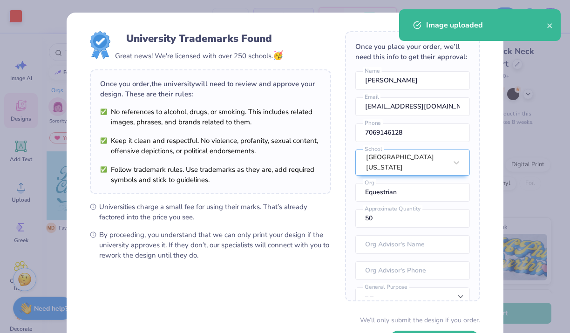
click at [311, 140] on body "Art colors – – Per Item – – Total Est. Delivery N/A Free Design Title Save MD I…" at bounding box center [285, 166] width 570 height 333
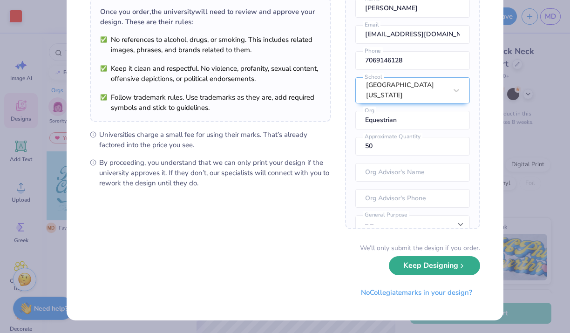
click at [415, 264] on button "Keep Designing" at bounding box center [434, 265] width 91 height 19
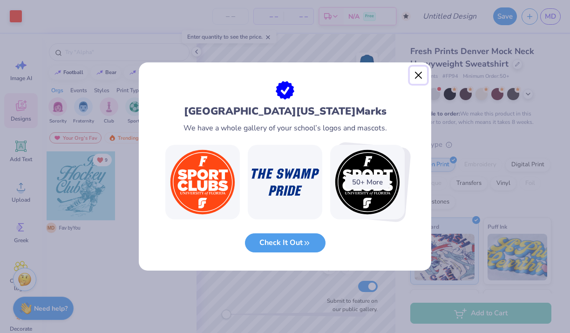
click at [416, 75] on button "Close" at bounding box center [419, 76] width 18 height 18
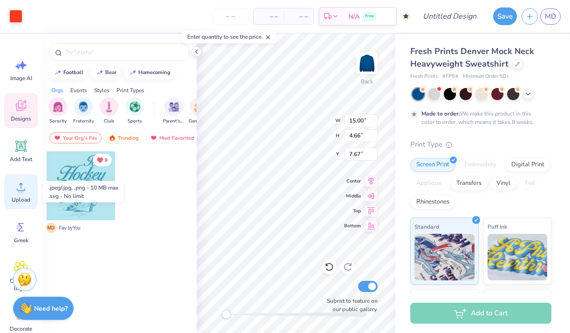
click at [24, 192] on icon at bounding box center [21, 187] width 14 height 14
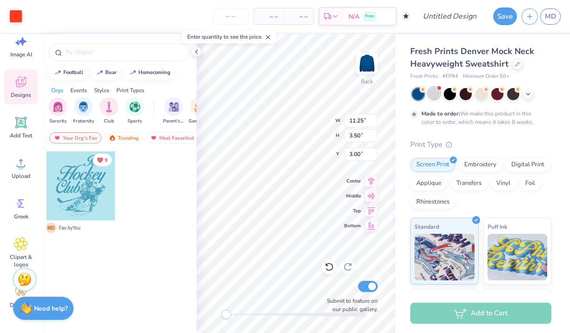
click at [436, 91] on div at bounding box center [434, 93] width 12 height 12
type input "9.85"
type input "3.06"
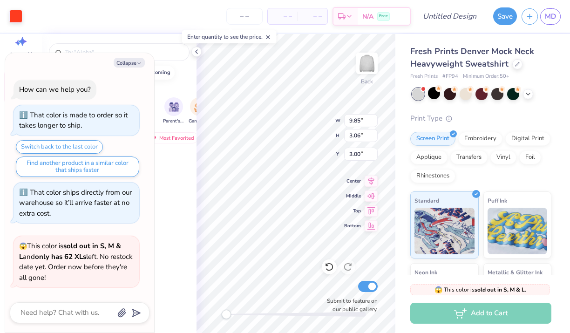
scroll to position [196, 0]
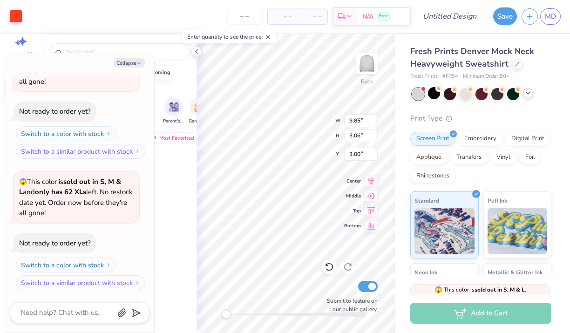
click at [527, 96] on icon at bounding box center [528, 92] width 7 height 7
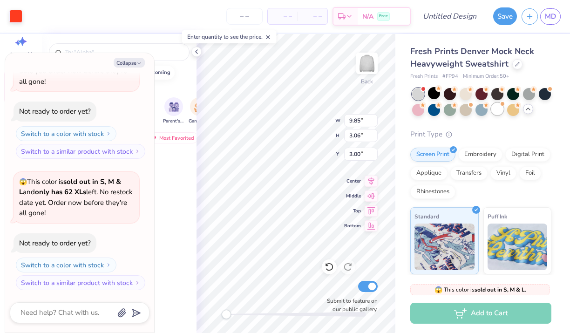
click at [497, 108] on div at bounding box center [498, 109] width 12 height 12
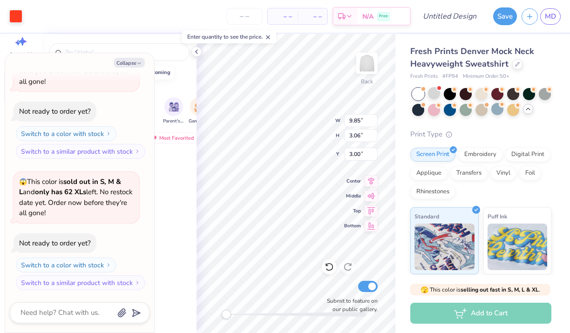
scroll to position [317, 0]
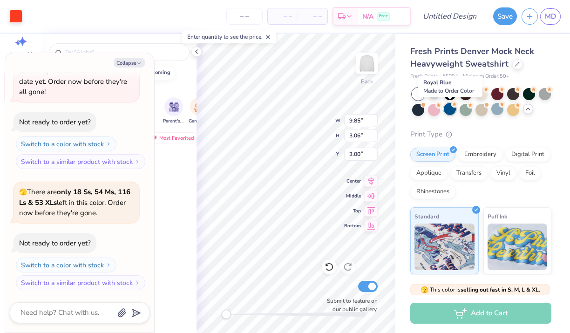
click at [452, 110] on div at bounding box center [450, 109] width 12 height 12
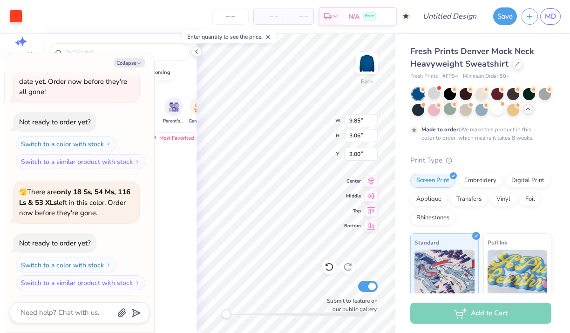
scroll to position [395, 0]
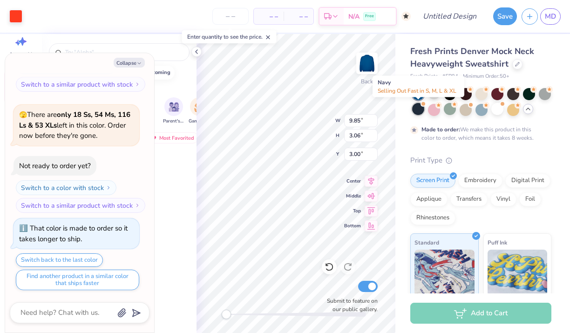
click at [419, 110] on div at bounding box center [418, 109] width 12 height 12
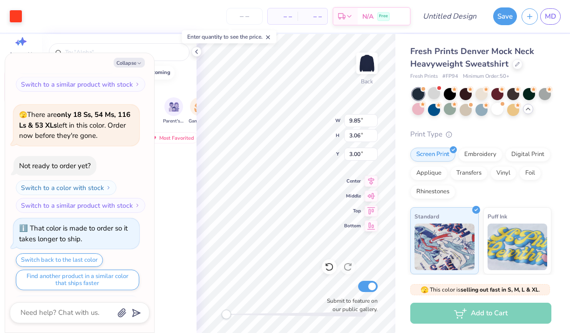
scroll to position [562, 0]
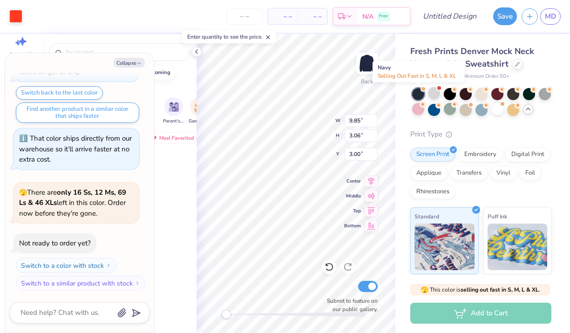
click at [419, 93] on div at bounding box center [418, 94] width 12 height 12
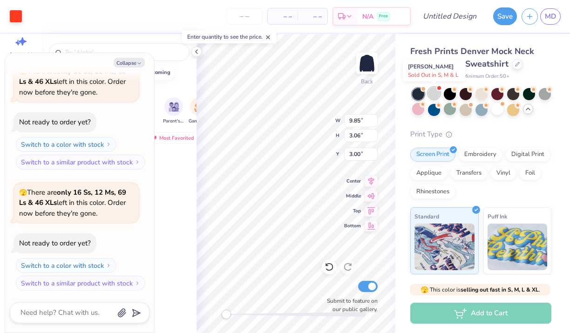
click at [437, 94] on div at bounding box center [434, 93] width 12 height 12
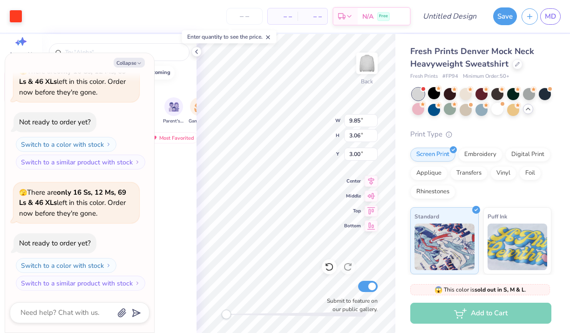
scroll to position [815, 0]
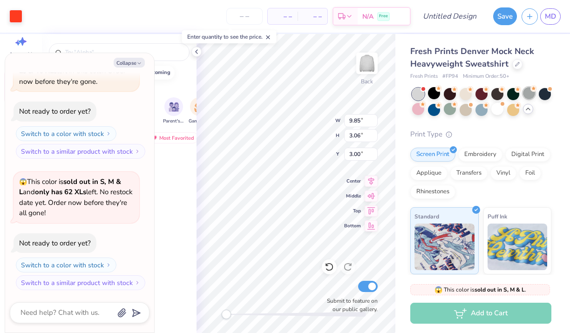
click at [527, 95] on div at bounding box center [529, 93] width 12 height 12
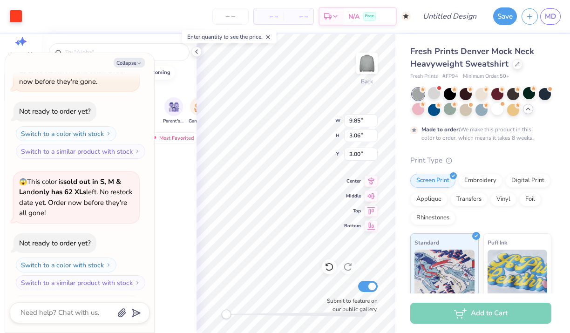
scroll to position [892, 0]
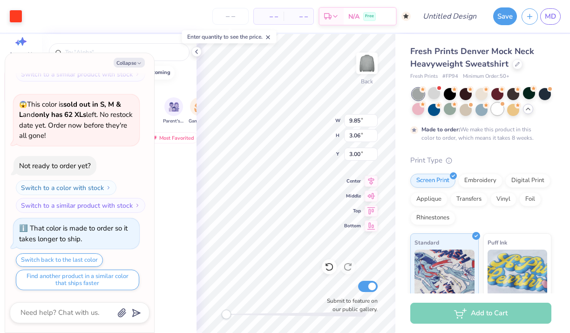
click at [496, 112] on div at bounding box center [498, 109] width 12 height 12
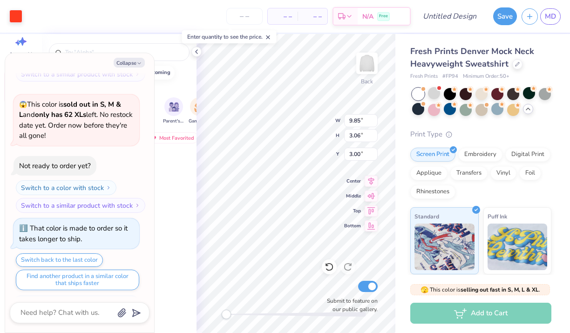
scroll to position [1059, 0]
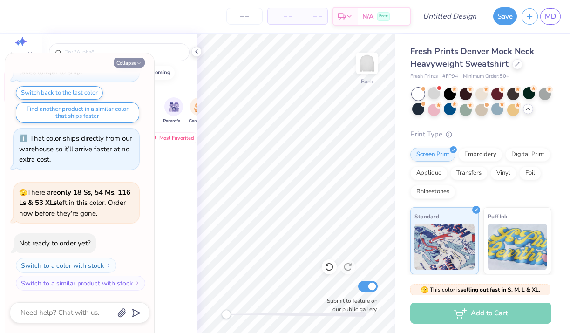
click at [140, 62] on icon "button" at bounding box center [140, 64] width 6 height 6
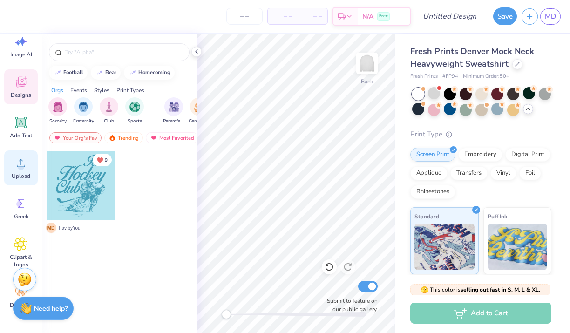
click at [22, 176] on span "Upload" at bounding box center [21, 175] width 19 height 7
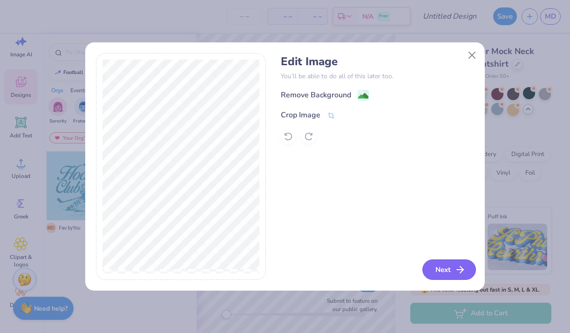
click at [443, 265] on button "Next" at bounding box center [450, 270] width 54 height 21
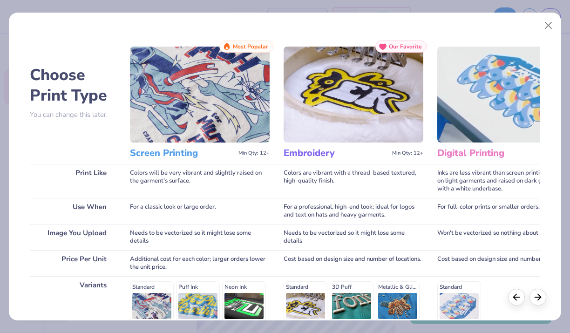
scroll to position [131, 0]
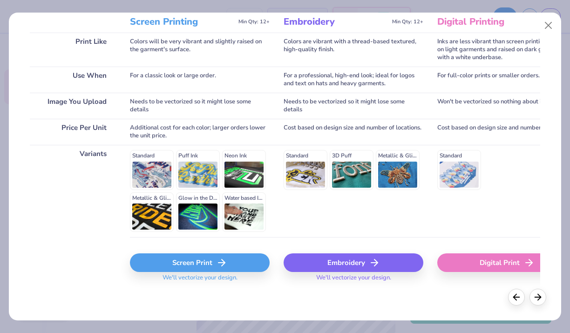
click at [215, 266] on div "Screen Print" at bounding box center [200, 262] width 140 height 19
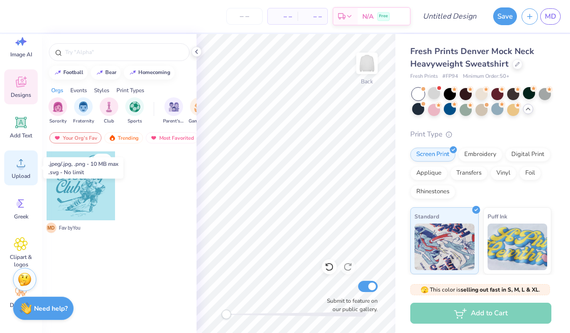
click at [22, 173] on span "Upload" at bounding box center [21, 175] width 19 height 7
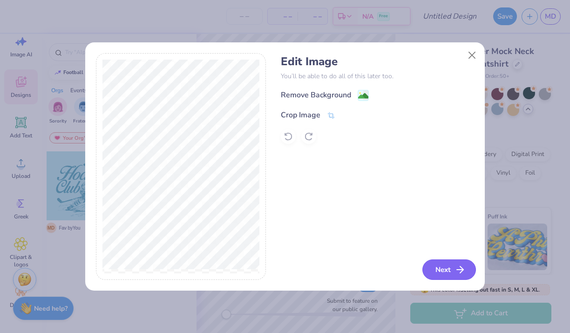
click at [441, 271] on button "Next" at bounding box center [450, 270] width 54 height 21
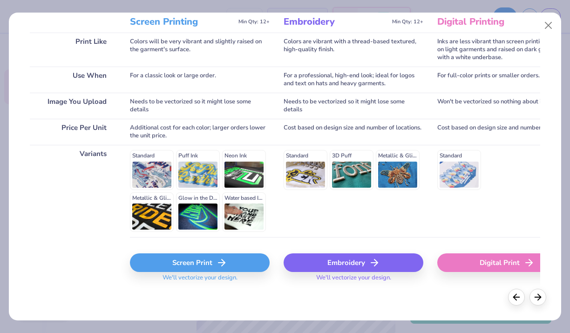
click at [219, 263] on icon at bounding box center [221, 262] width 11 height 11
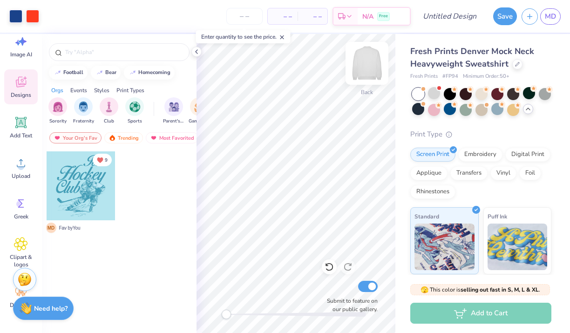
click at [372, 65] on img at bounding box center [367, 63] width 37 height 37
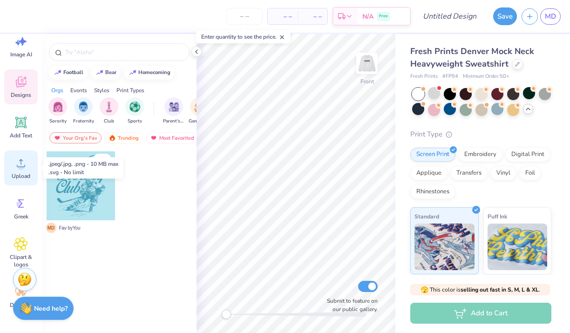
click at [22, 168] on circle at bounding box center [21, 167] width 7 height 7
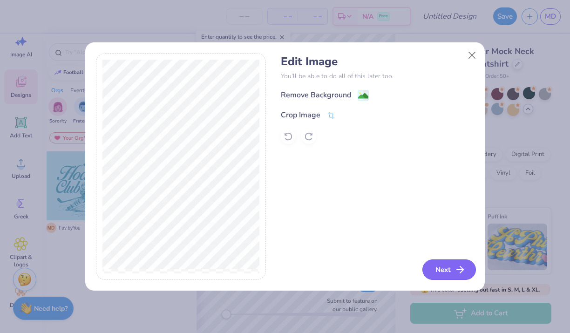
click at [430, 267] on button "Next" at bounding box center [450, 270] width 54 height 21
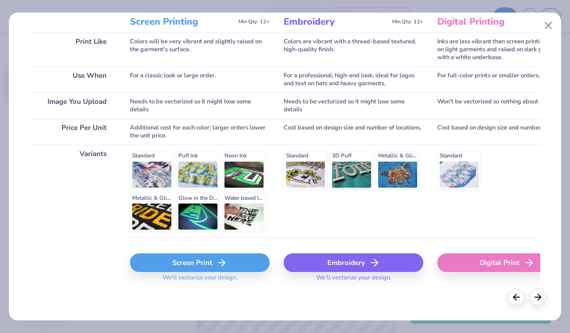
click at [225, 266] on icon at bounding box center [221, 262] width 11 height 11
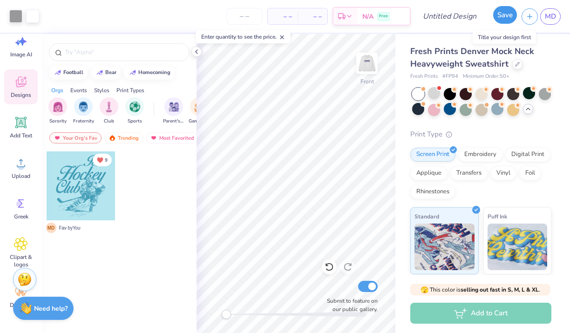
click at [507, 17] on button "Save" at bounding box center [505, 15] width 24 height 18
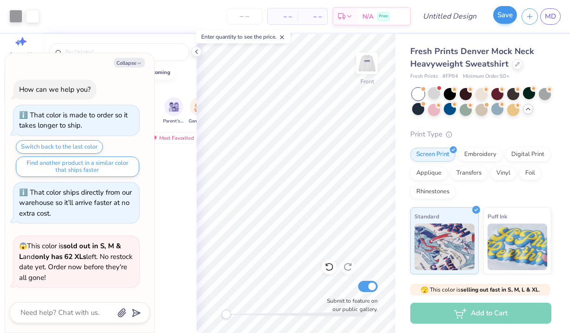
scroll to position [1085, 0]
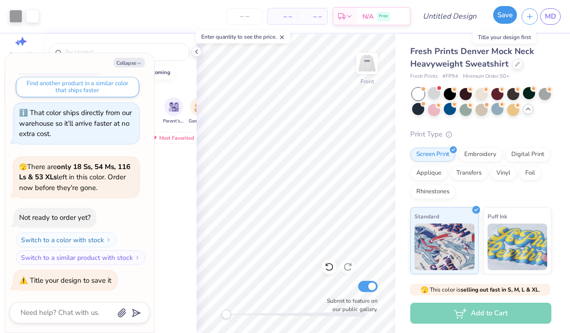
click at [509, 15] on button "Save" at bounding box center [505, 15] width 24 height 18
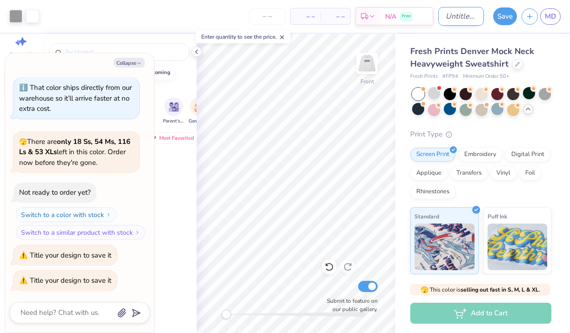
type textarea "x"
click at [453, 19] on input "Design Title" at bounding box center [461, 16] width 46 height 19
type input "mockneck"
click at [508, 16] on button "Save" at bounding box center [505, 15] width 24 height 18
click at [133, 64] on button "Collapse" at bounding box center [129, 63] width 31 height 10
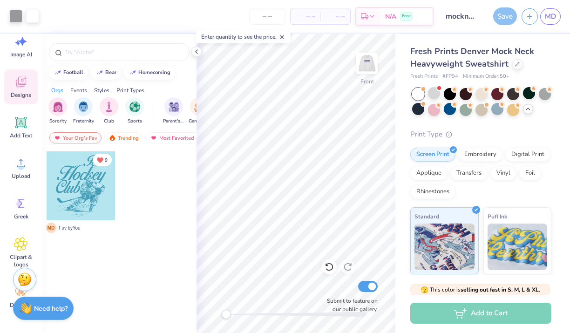
type textarea "x"
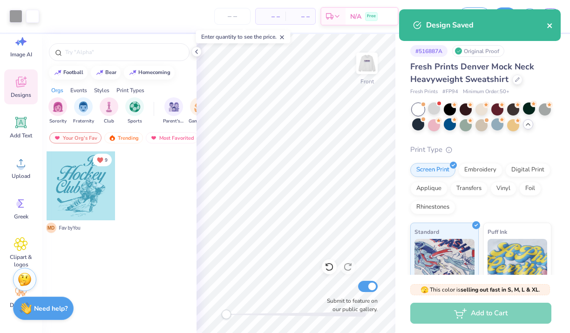
click at [550, 27] on icon "close" at bounding box center [549, 25] width 5 height 5
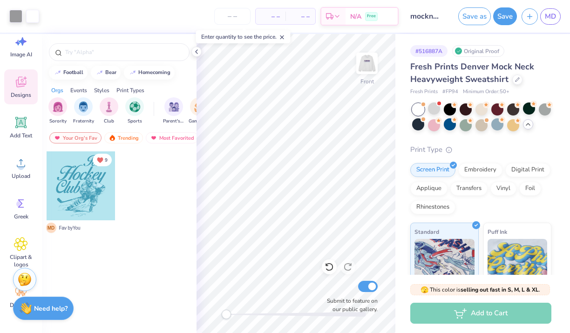
click at [550, 11] on div "Design Saved" at bounding box center [479, 9] width 165 height 4
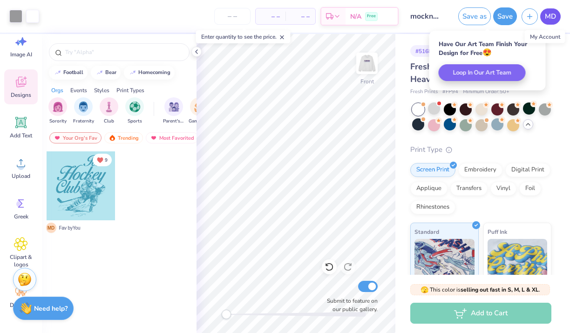
click at [550, 18] on span "MD" at bounding box center [550, 16] width 11 height 11
